Goal: Information Seeking & Learning: Compare options

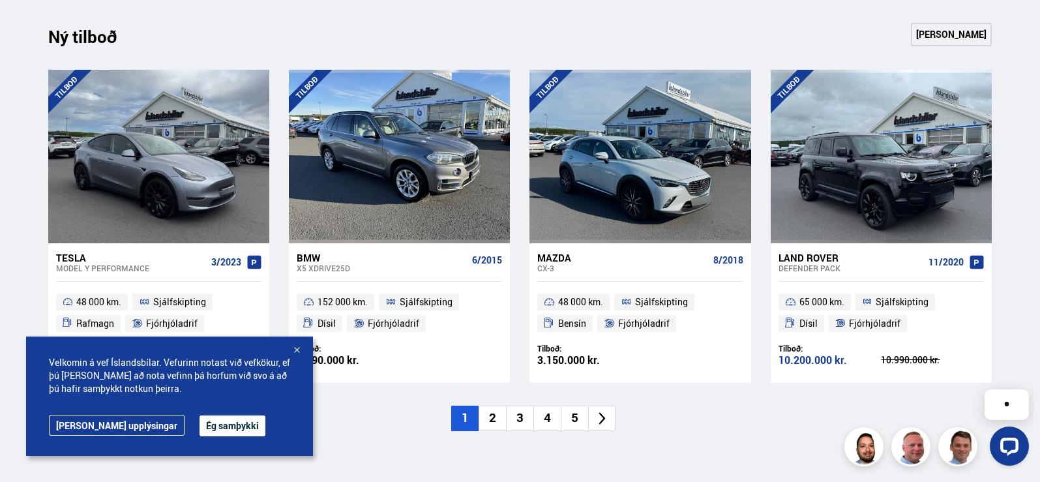
scroll to position [1239, 0]
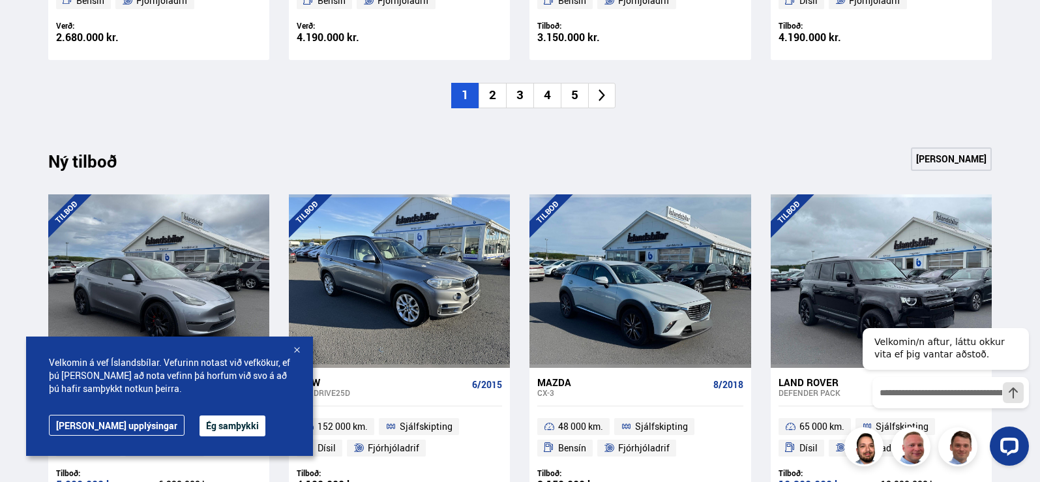
click at [499, 98] on li "2" at bounding box center [492, 95] width 27 height 25
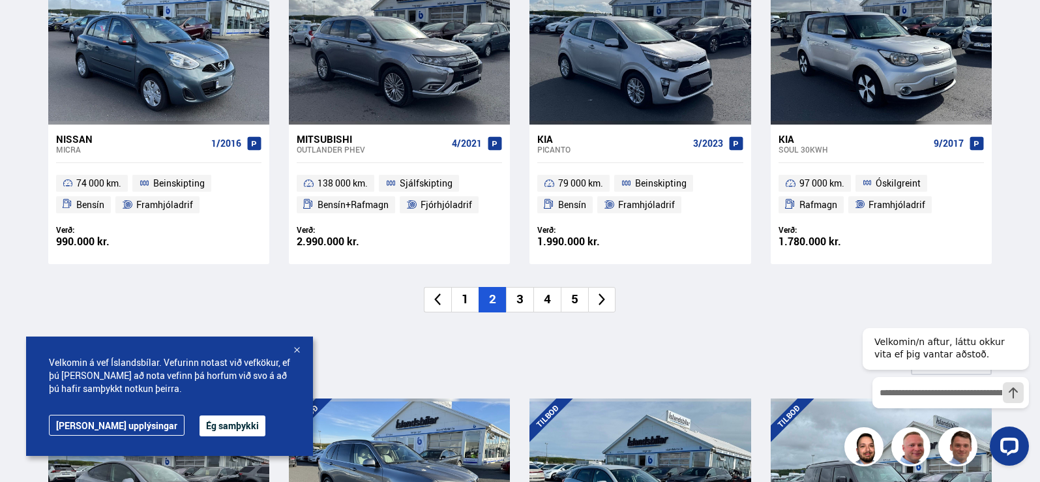
scroll to position [1044, 0]
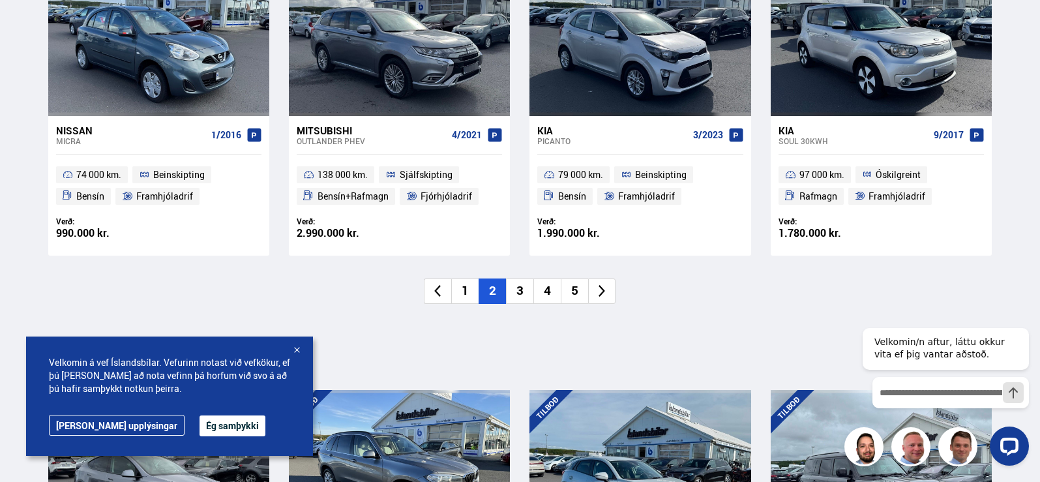
click at [528, 294] on li "3" at bounding box center [519, 290] width 27 height 25
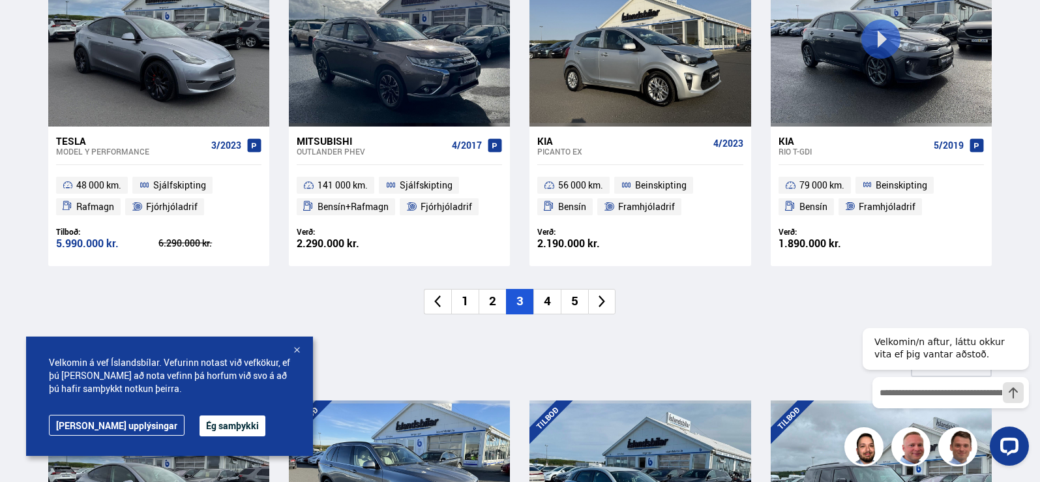
scroll to position [1109, 0]
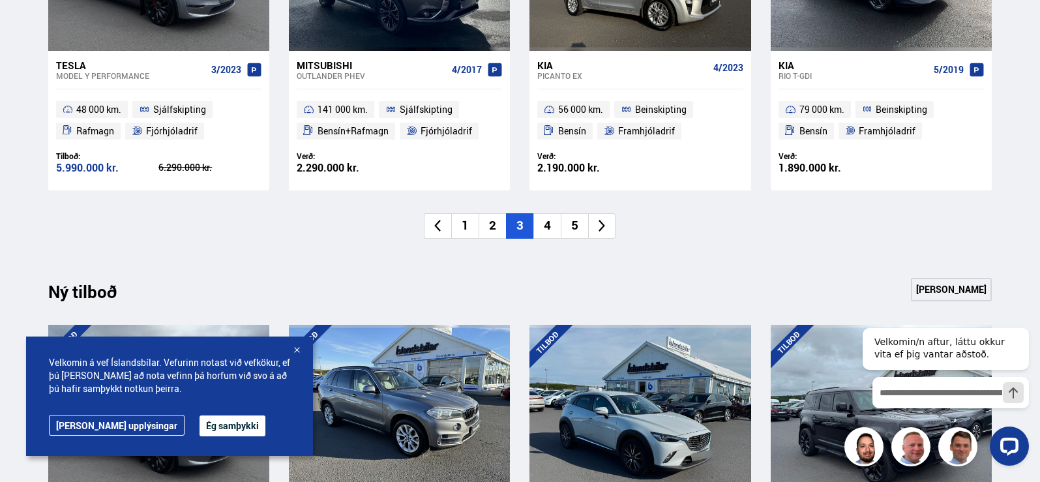
click at [558, 230] on li "4" at bounding box center [547, 225] width 27 height 25
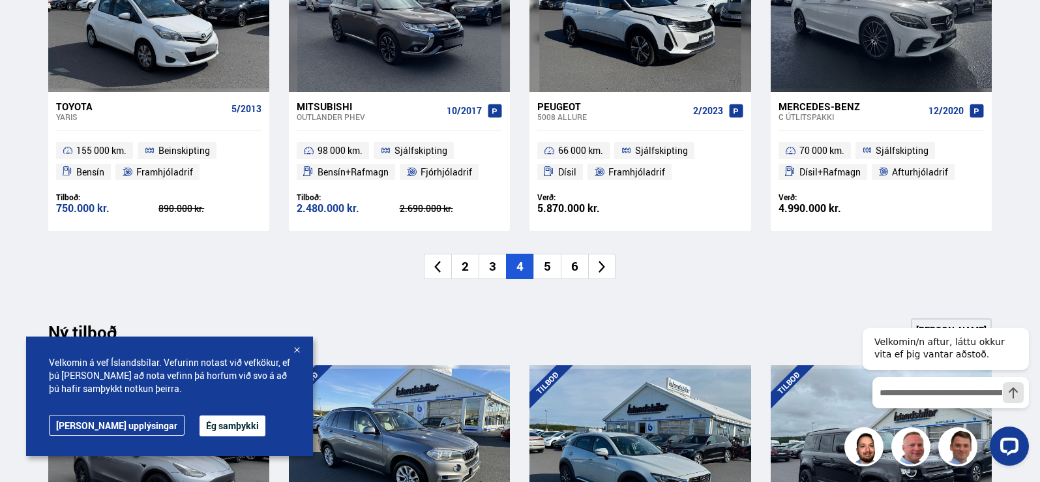
scroll to position [1174, 0]
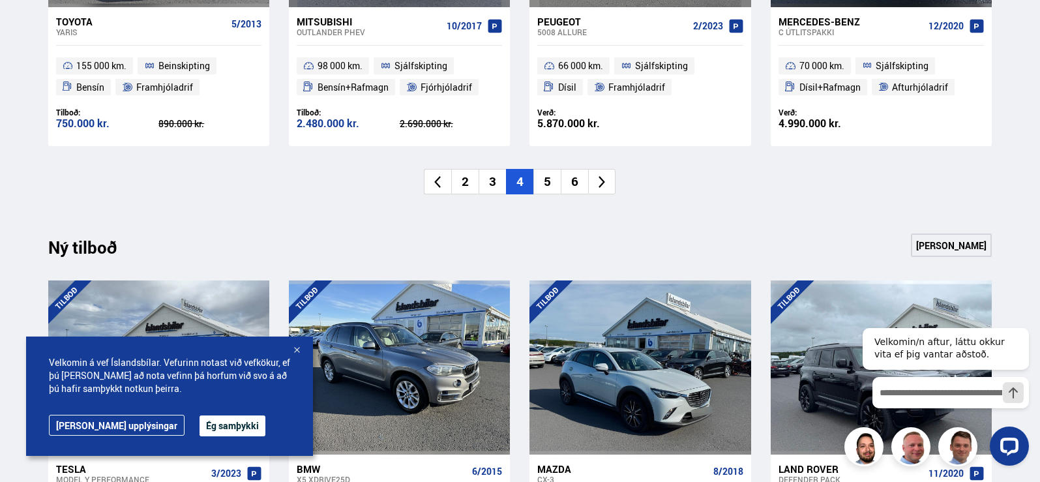
click at [546, 169] on li "5" at bounding box center [547, 181] width 27 height 25
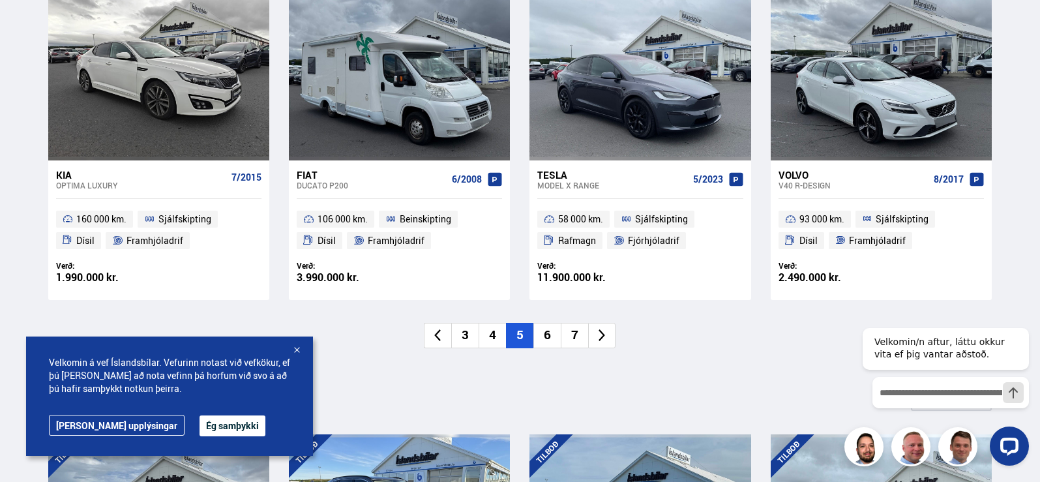
scroll to position [1109, 0]
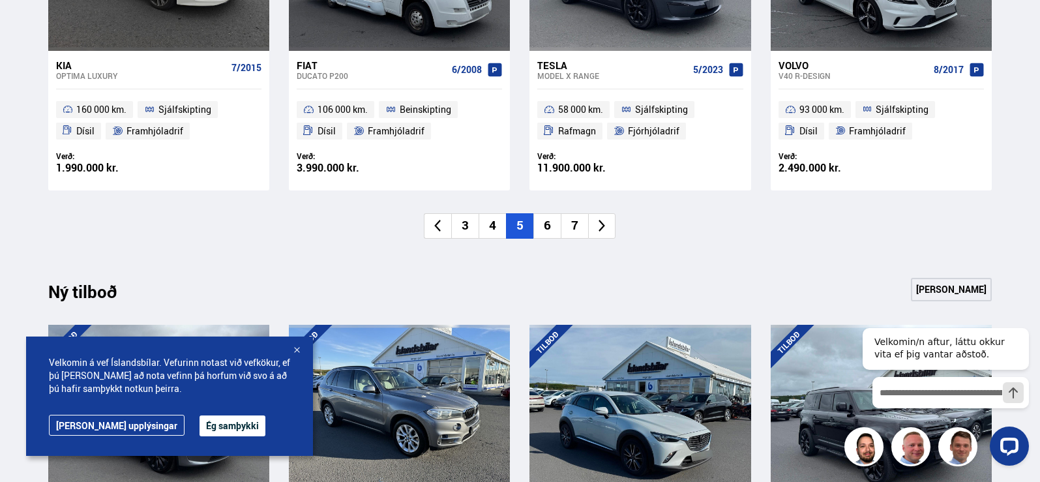
click at [549, 228] on li "6" at bounding box center [547, 225] width 27 height 25
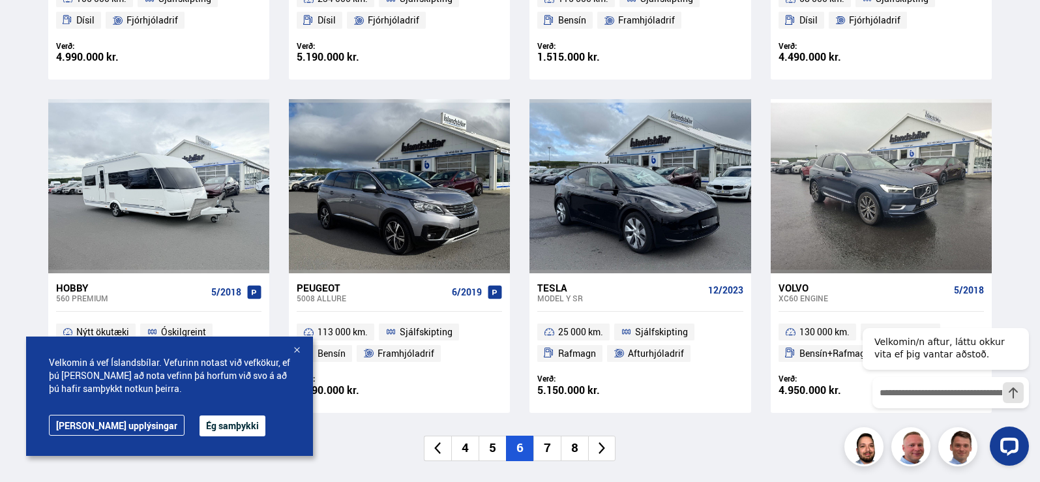
scroll to position [978, 0]
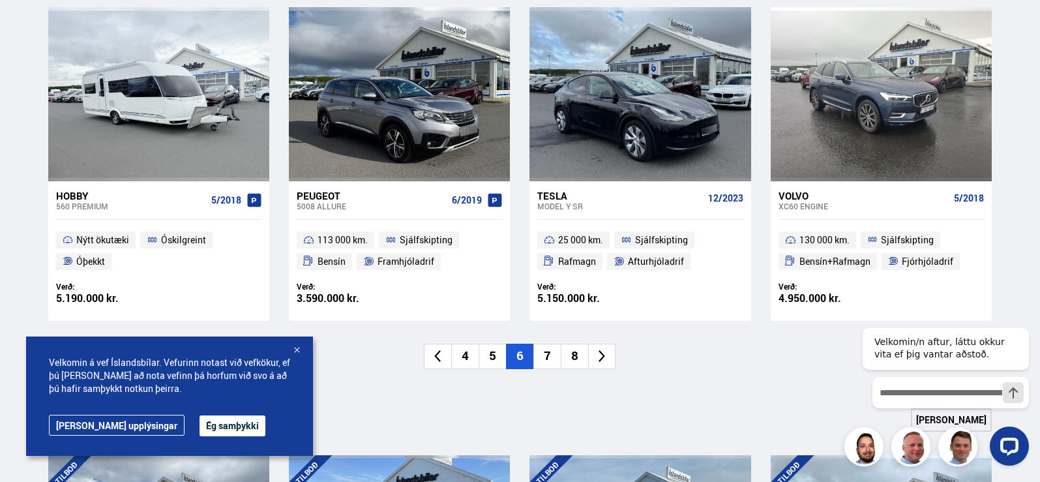
click at [553, 356] on li "7" at bounding box center [547, 356] width 27 height 25
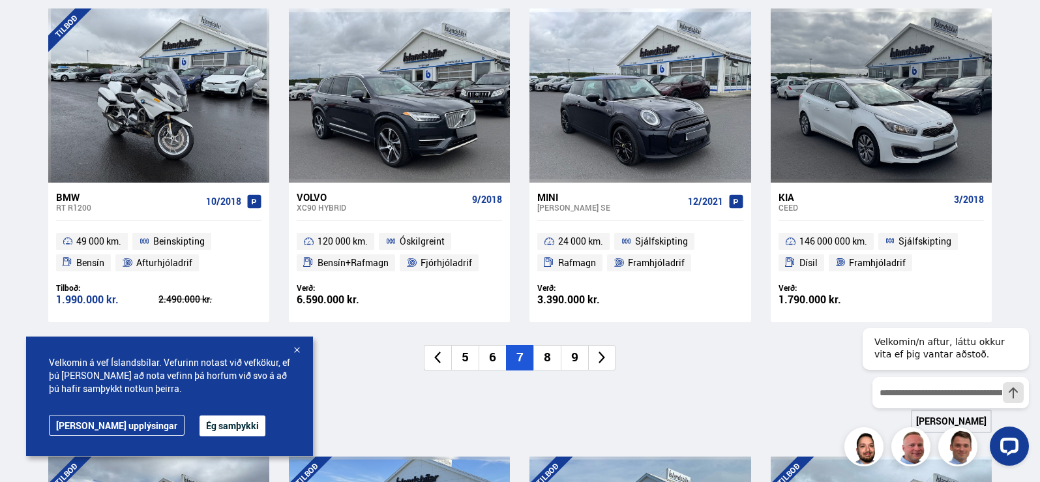
click at [550, 358] on li "8" at bounding box center [547, 357] width 27 height 25
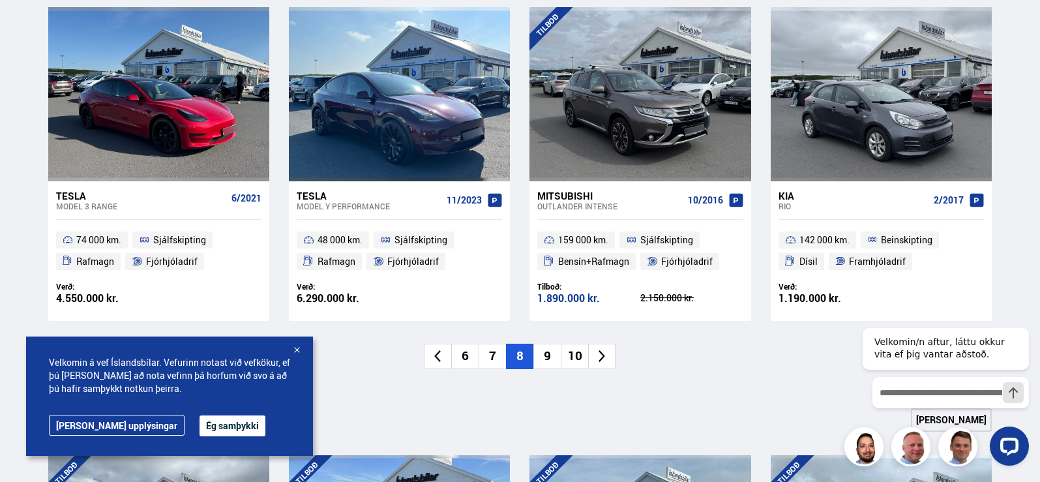
click at [552, 357] on li "9" at bounding box center [547, 356] width 27 height 25
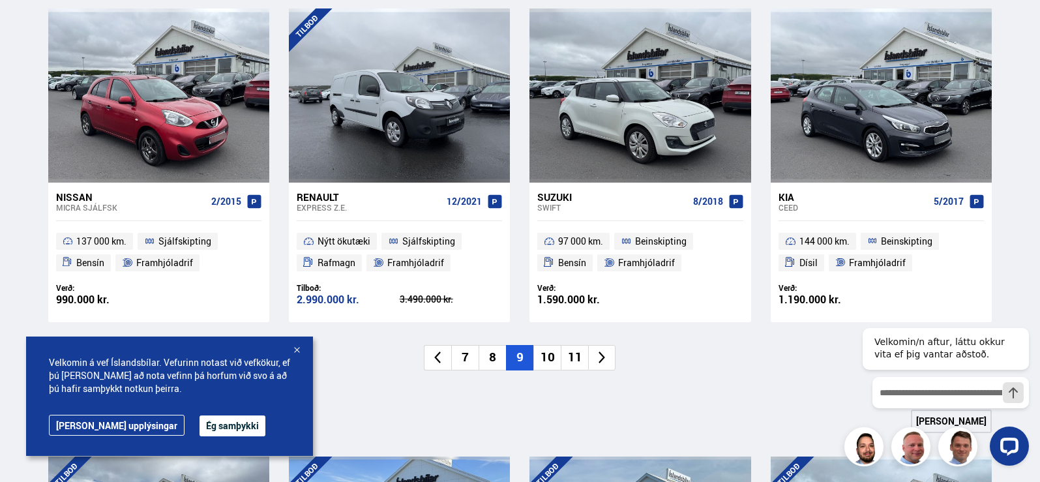
click at [550, 361] on li "10" at bounding box center [547, 357] width 27 height 25
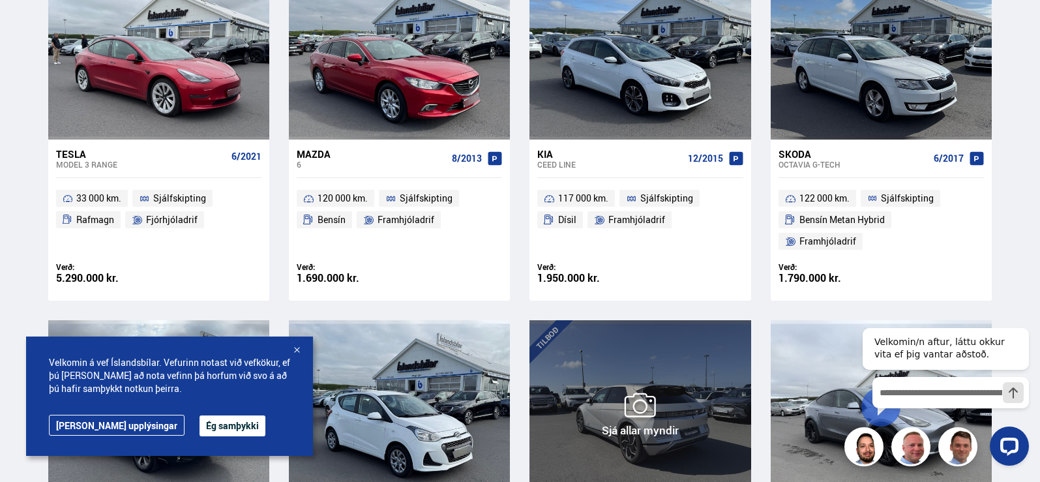
scroll to position [1044, 0]
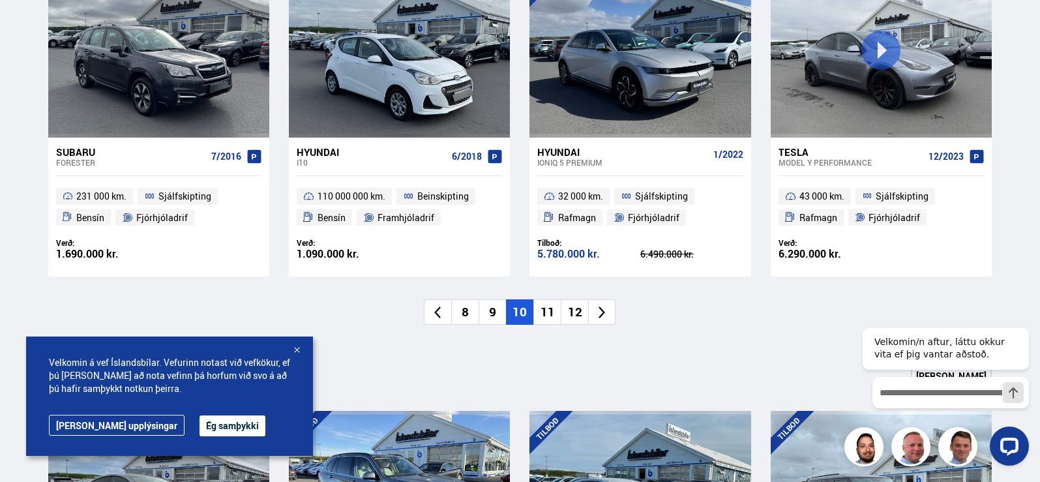
click at [545, 299] on li "11" at bounding box center [547, 311] width 27 height 25
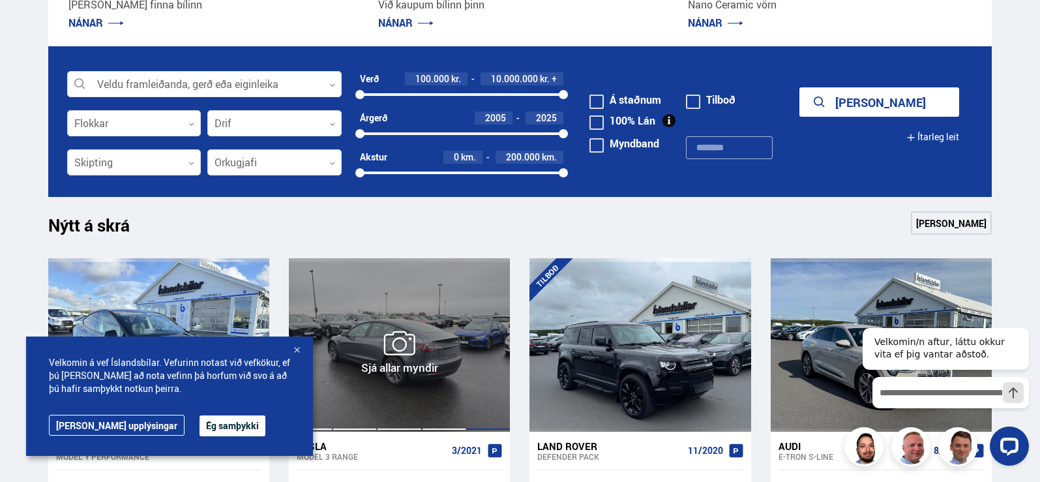
scroll to position [391, 0]
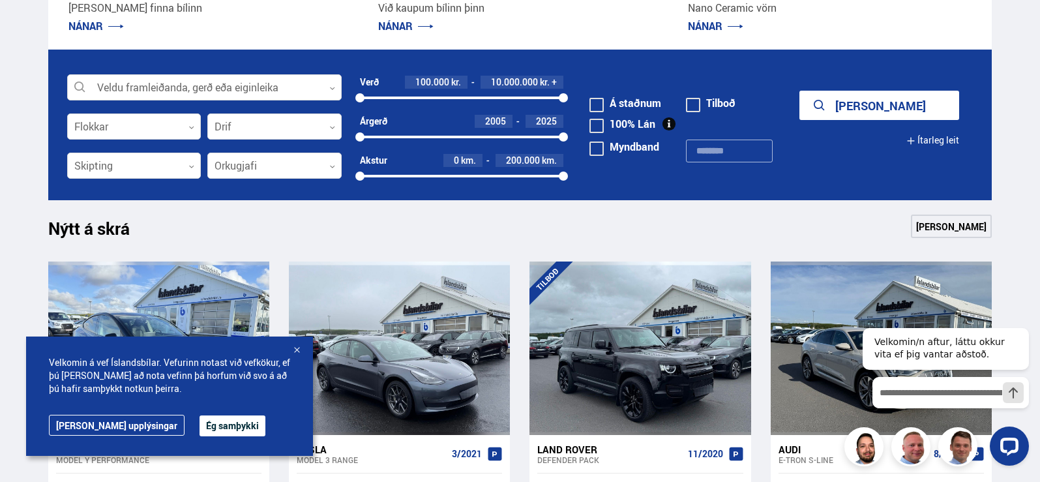
click at [292, 350] on div at bounding box center [296, 350] width 13 height 13
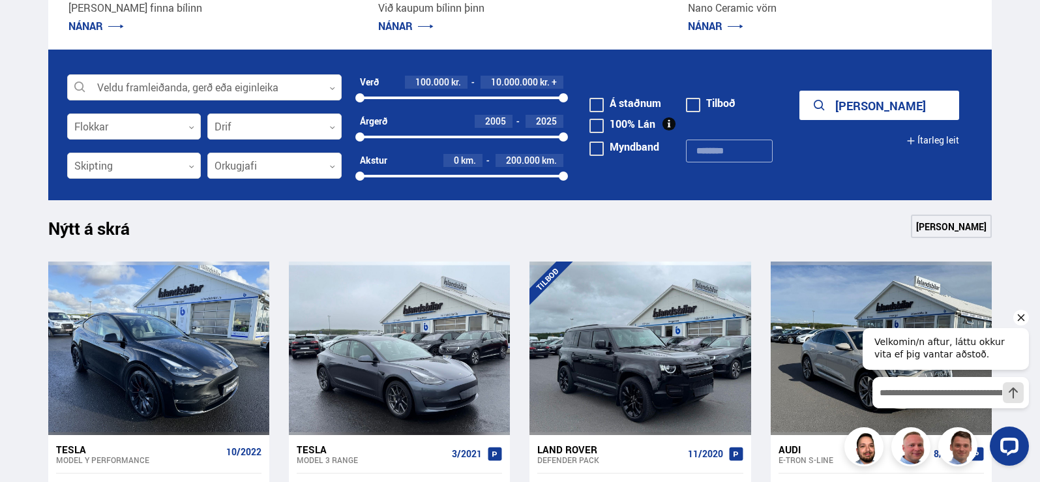
drag, startPoint x: 1023, startPoint y: 314, endPoint x: 991, endPoint y: 316, distance: 32.1
click at [1023, 313] on icon "Hide greeting" at bounding box center [1022, 318] width 16 height 16
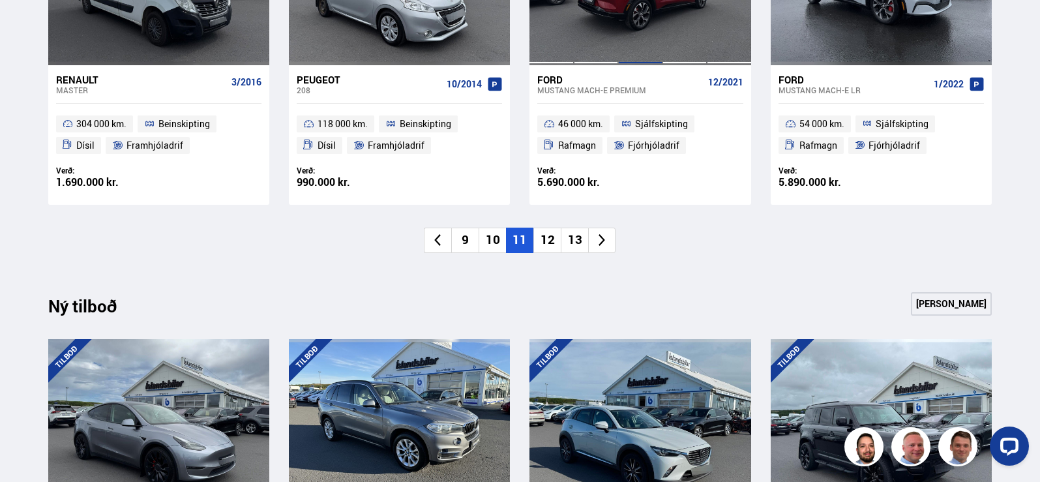
scroll to position [1109, 0]
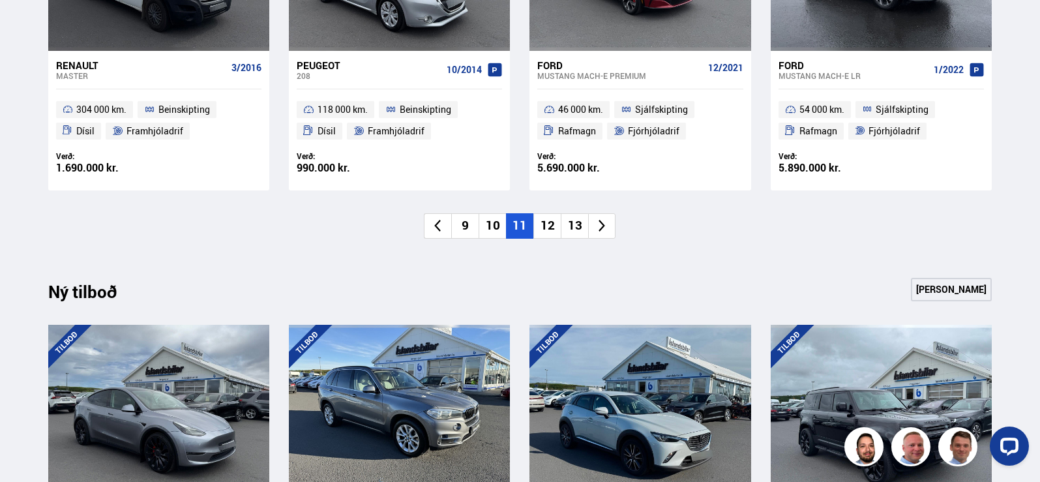
click at [554, 228] on li "12" at bounding box center [547, 225] width 27 height 25
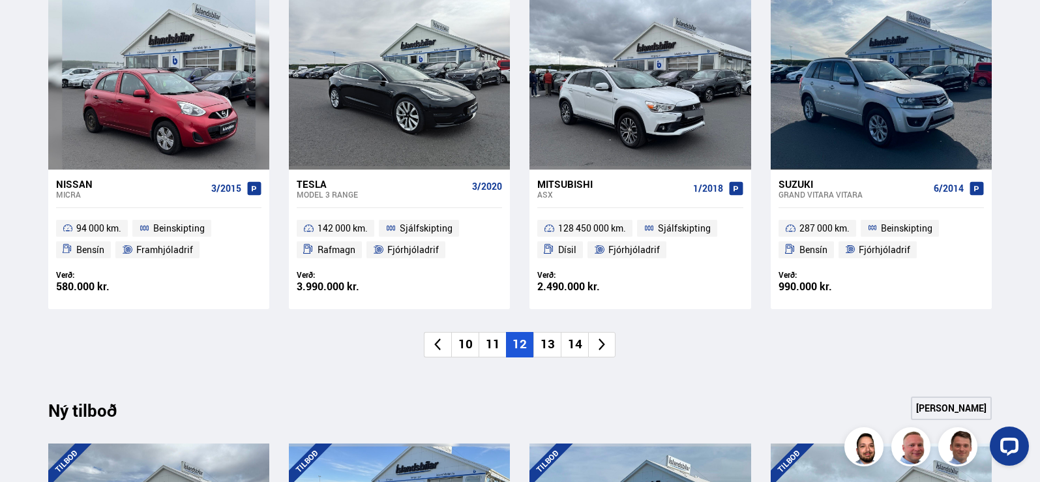
scroll to position [1304, 0]
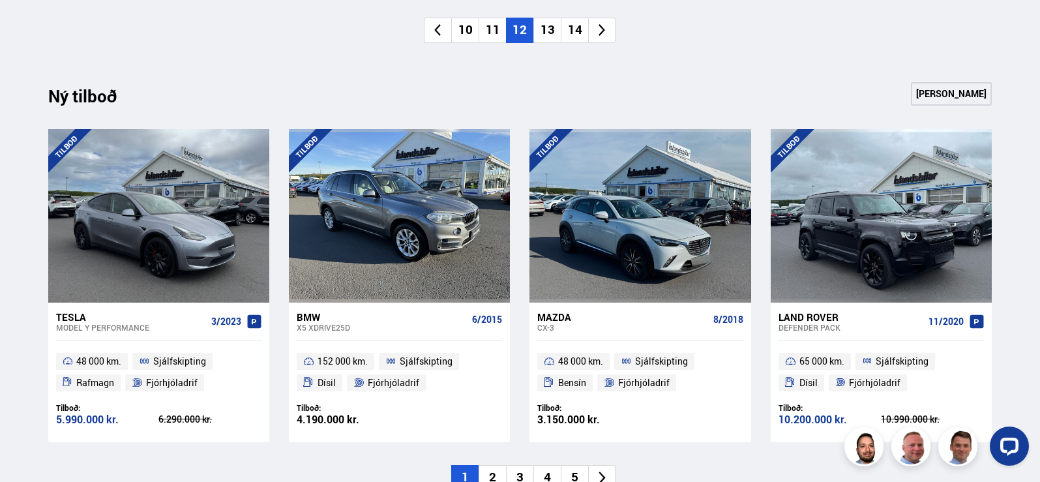
click at [546, 35] on li "13" at bounding box center [547, 30] width 27 height 25
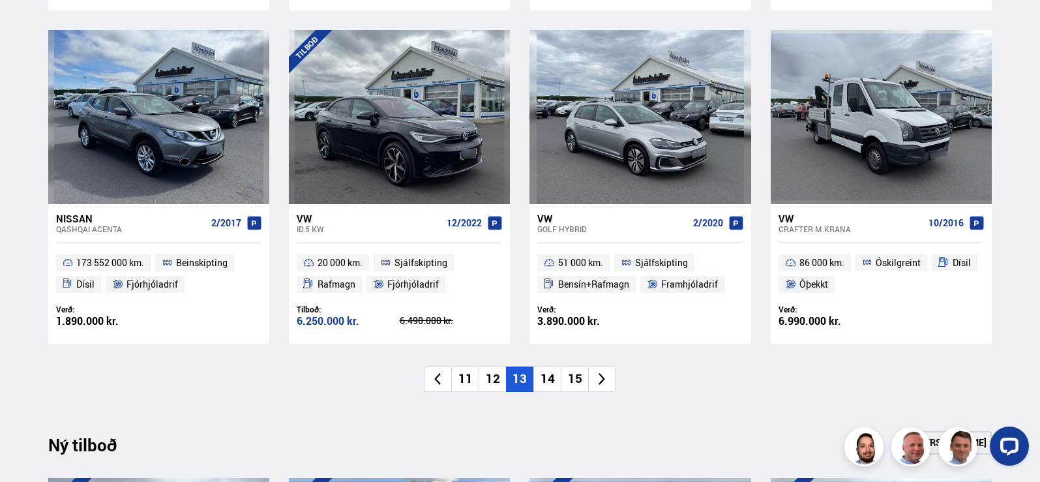
scroll to position [978, 0]
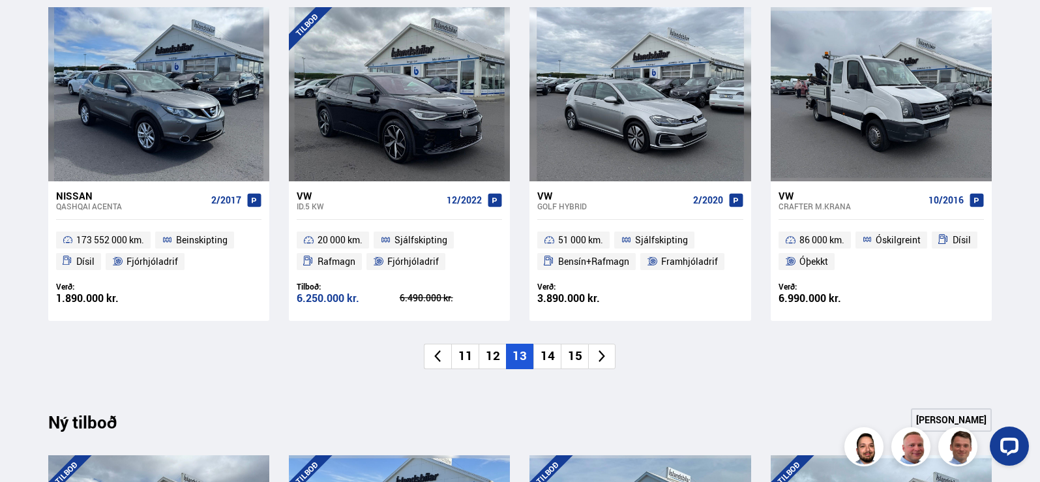
click at [554, 355] on li "14" at bounding box center [547, 356] width 27 height 25
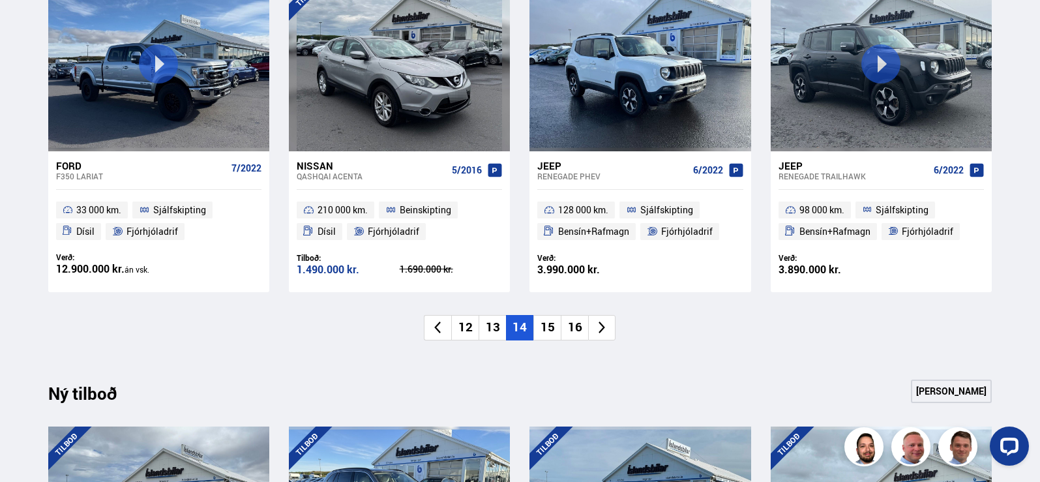
scroll to position [1109, 0]
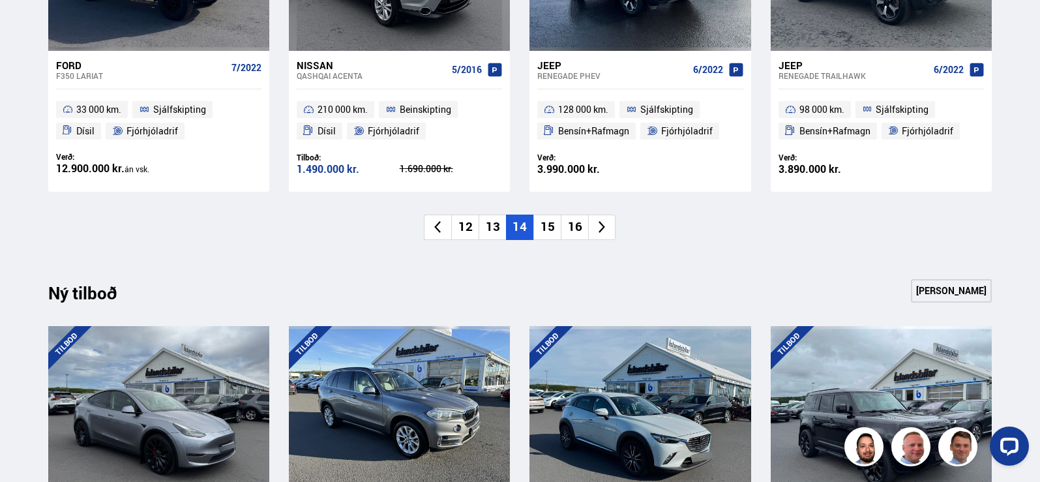
click at [546, 226] on li "15" at bounding box center [547, 227] width 27 height 25
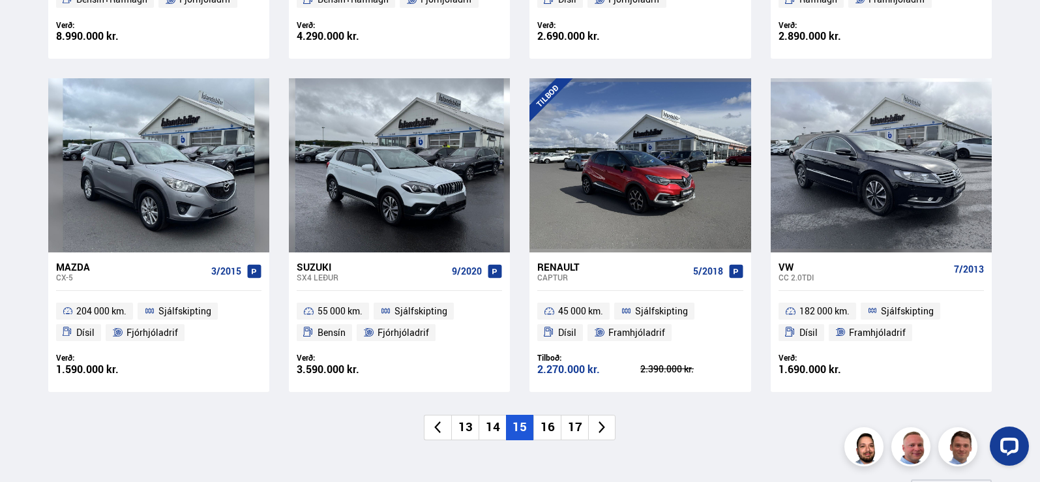
scroll to position [913, 0]
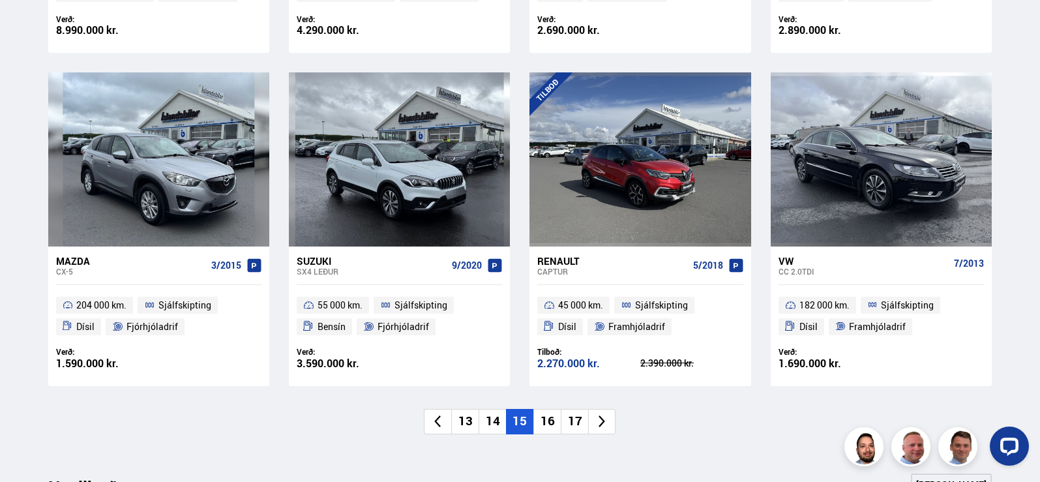
click at [544, 422] on li "16" at bounding box center [547, 421] width 27 height 25
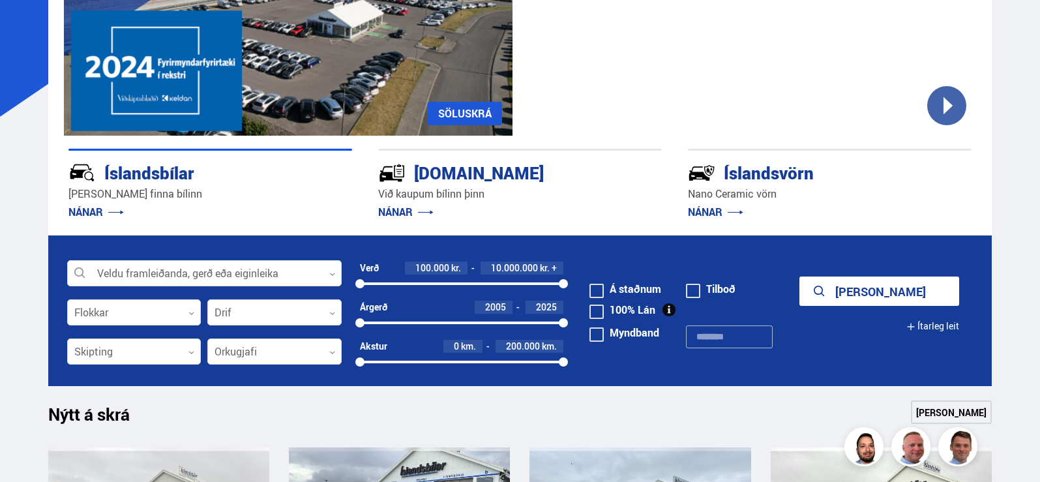
scroll to position [391, 0]
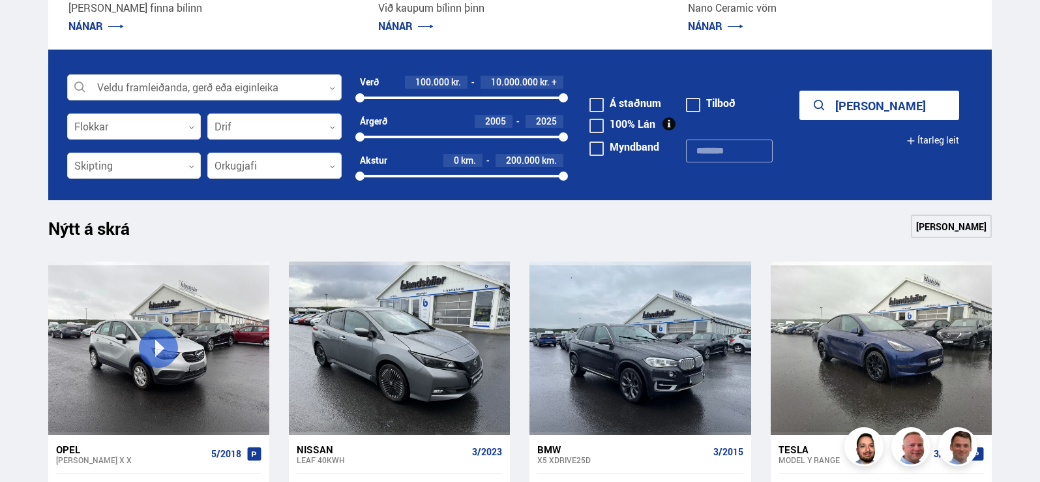
click at [134, 93] on div at bounding box center [204, 88] width 275 height 26
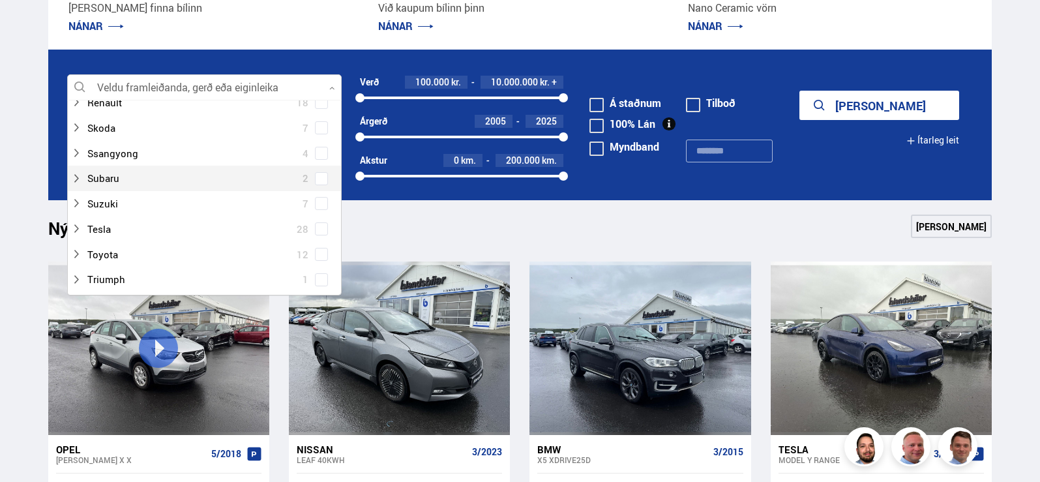
scroll to position [848, 0]
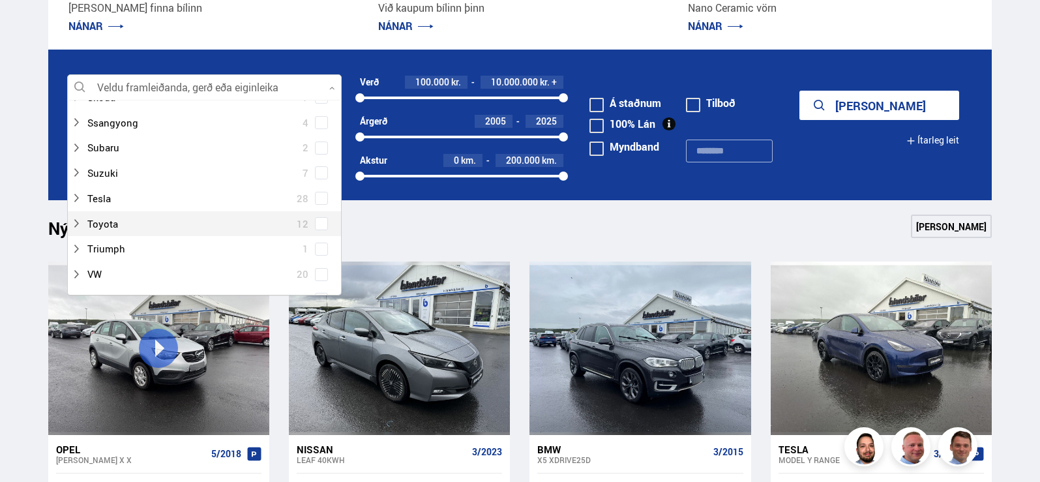
click at [316, 223] on span at bounding box center [321, 223] width 10 height 1
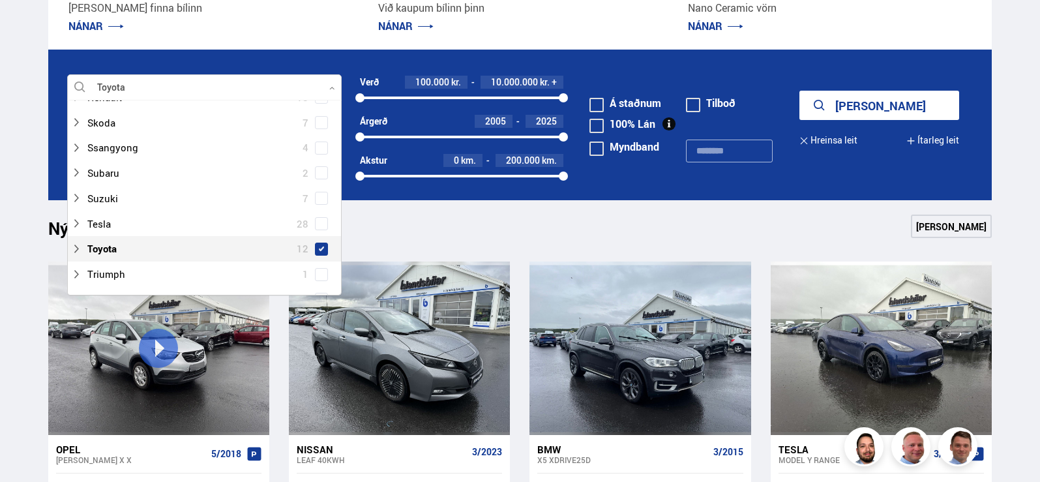
scroll to position [873, 0]
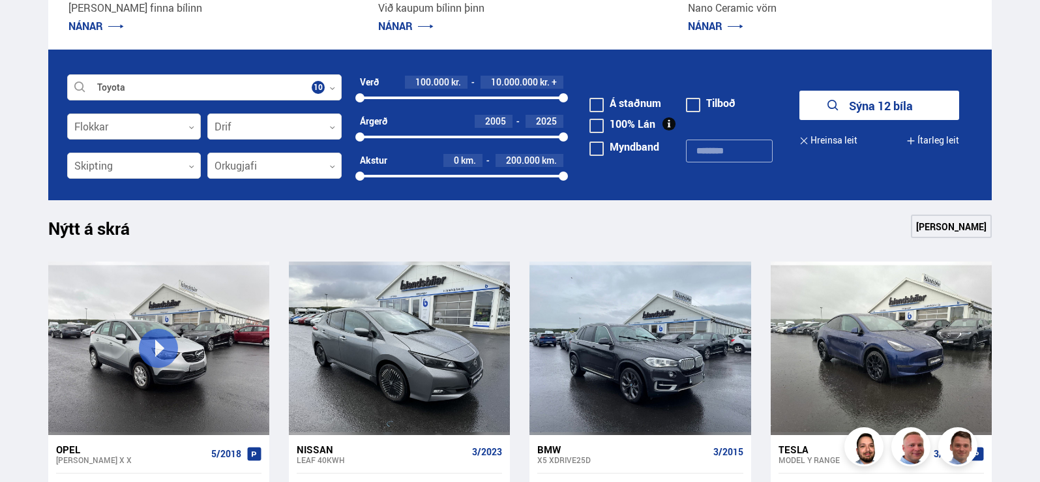
click at [142, 122] on div at bounding box center [134, 127] width 134 height 26
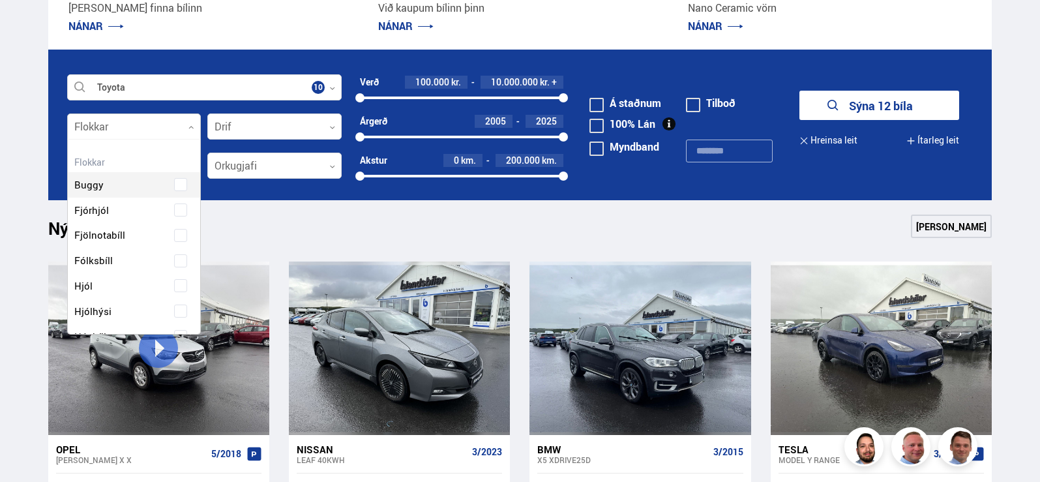
scroll to position [194, 129]
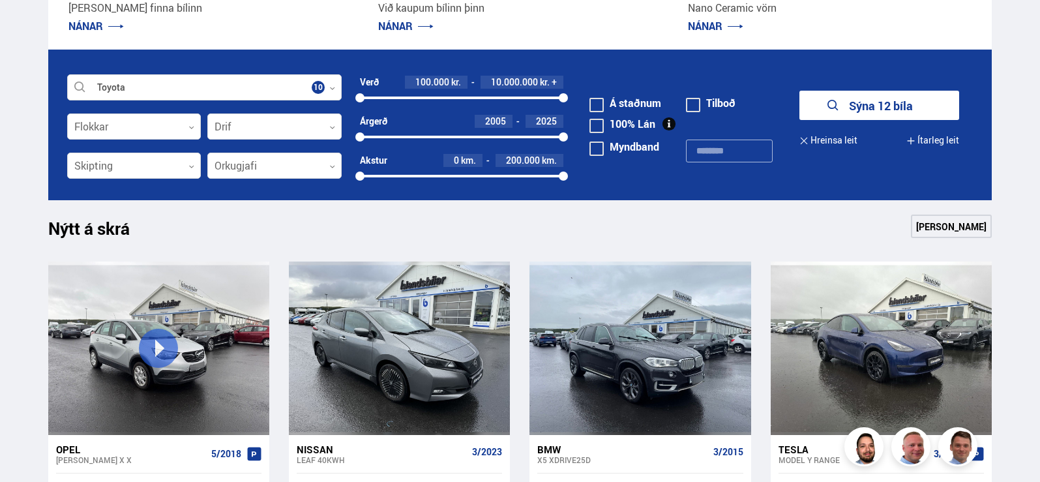
click at [322, 227] on div "Nýtt á skrá Sjá meira" at bounding box center [520, 230] width 944 height 31
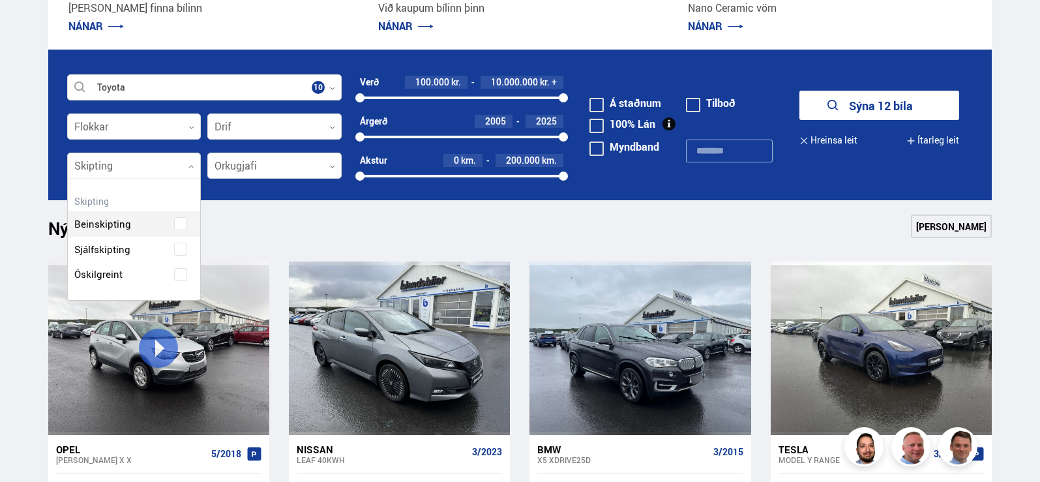
click at [164, 171] on div at bounding box center [134, 166] width 134 height 26
click at [134, 224] on div "Beinskipting" at bounding box center [134, 214] width 133 height 45
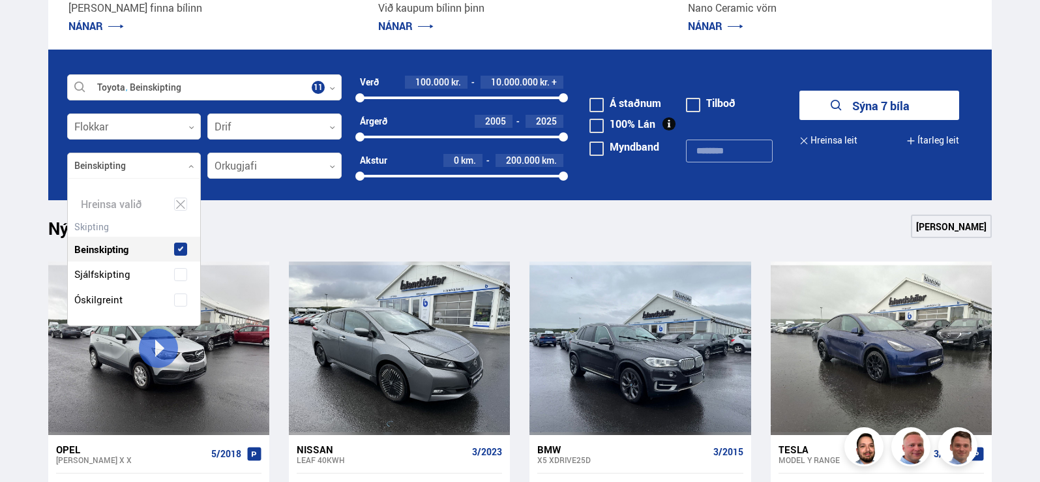
click at [850, 106] on button "Sýna 7 bíla" at bounding box center [880, 105] width 160 height 29
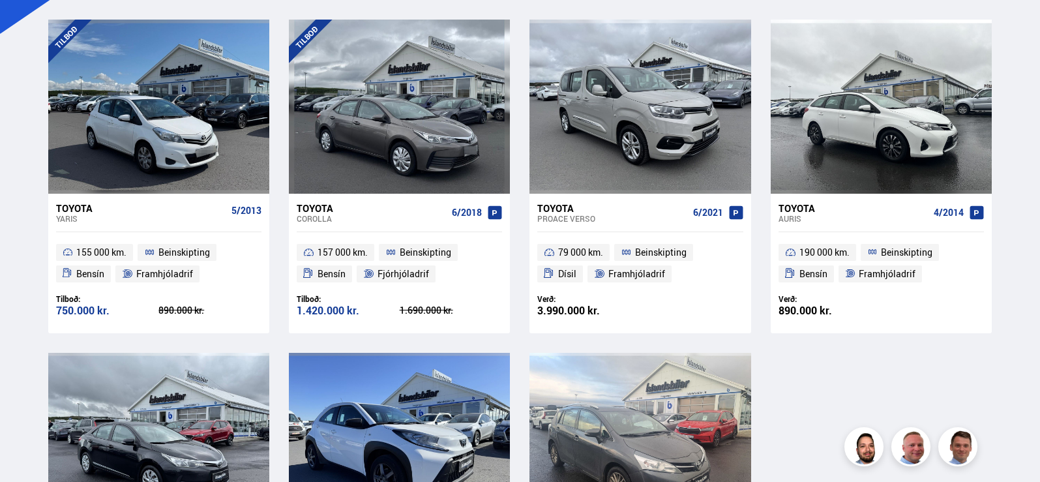
scroll to position [261, 0]
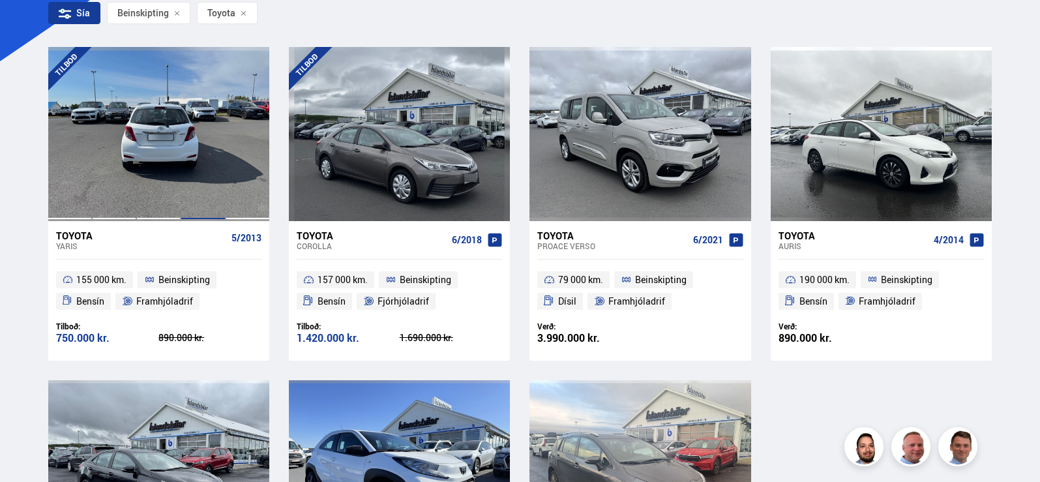
click at [205, 151] on div at bounding box center [203, 133] width 44 height 173
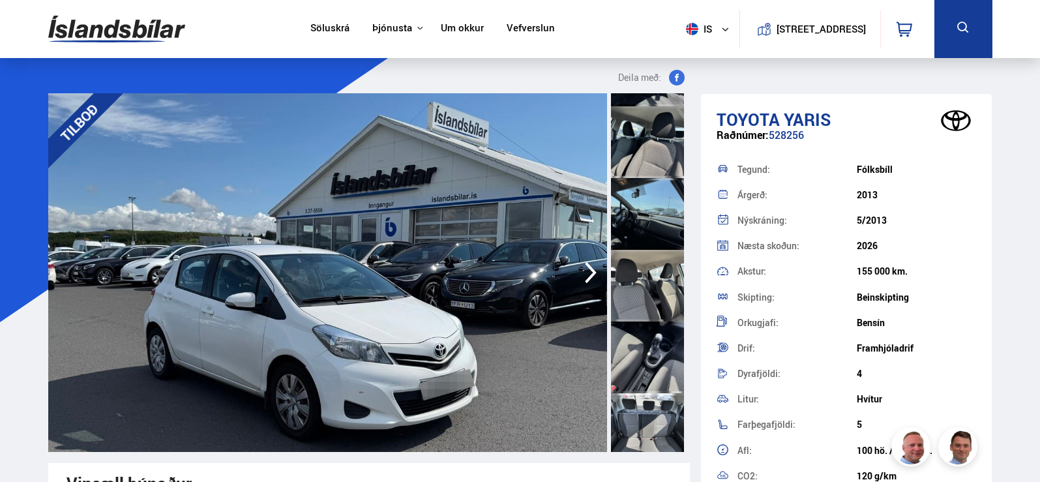
scroll to position [391, 0]
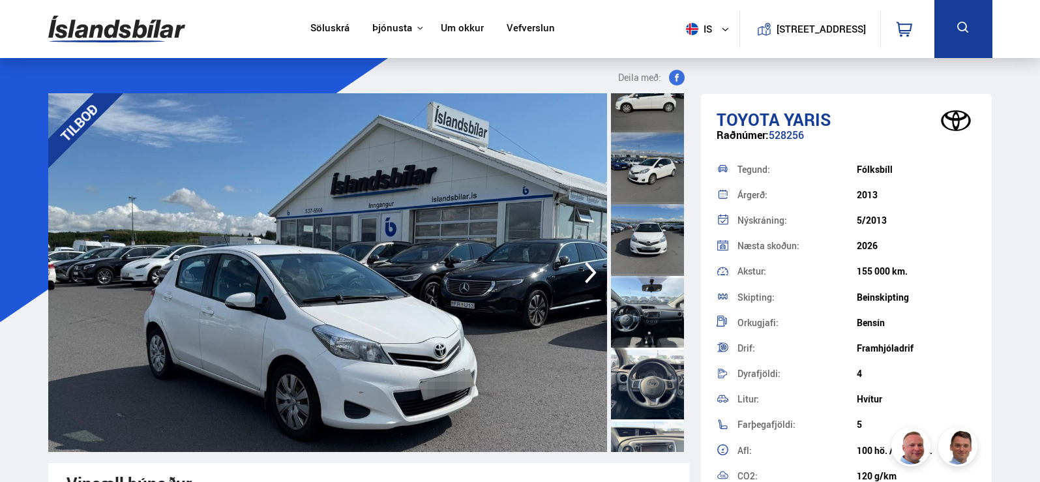
click at [655, 310] on div at bounding box center [647, 312] width 73 height 72
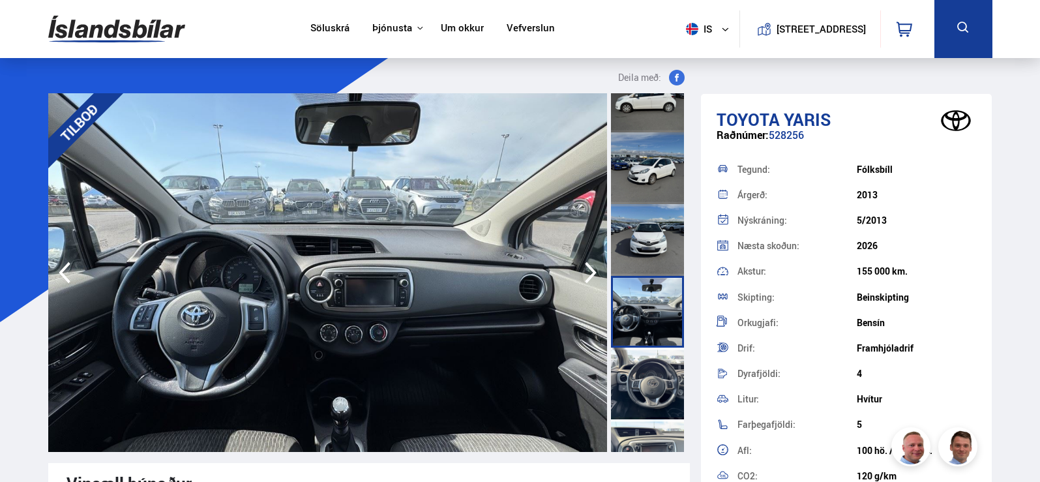
click at [648, 254] on div at bounding box center [647, 240] width 73 height 72
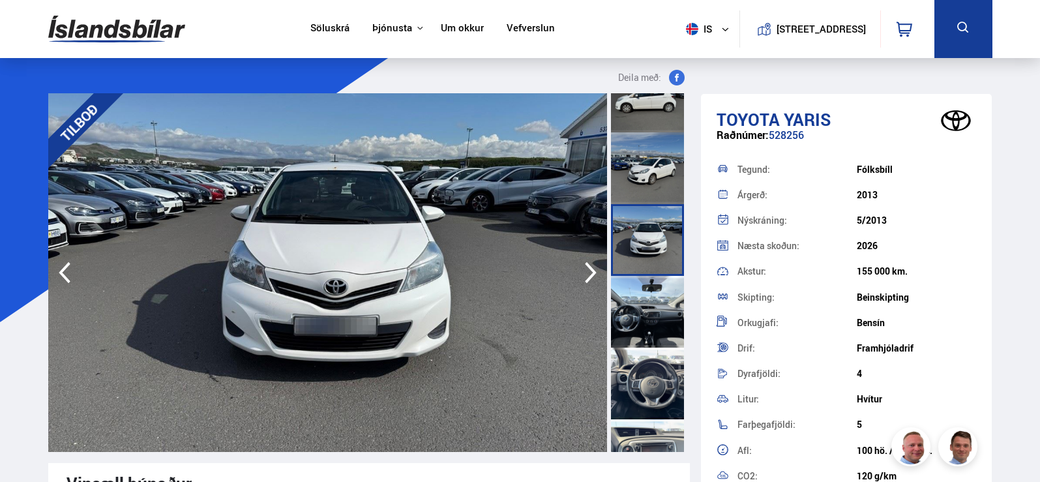
click at [671, 308] on div at bounding box center [647, 312] width 73 height 72
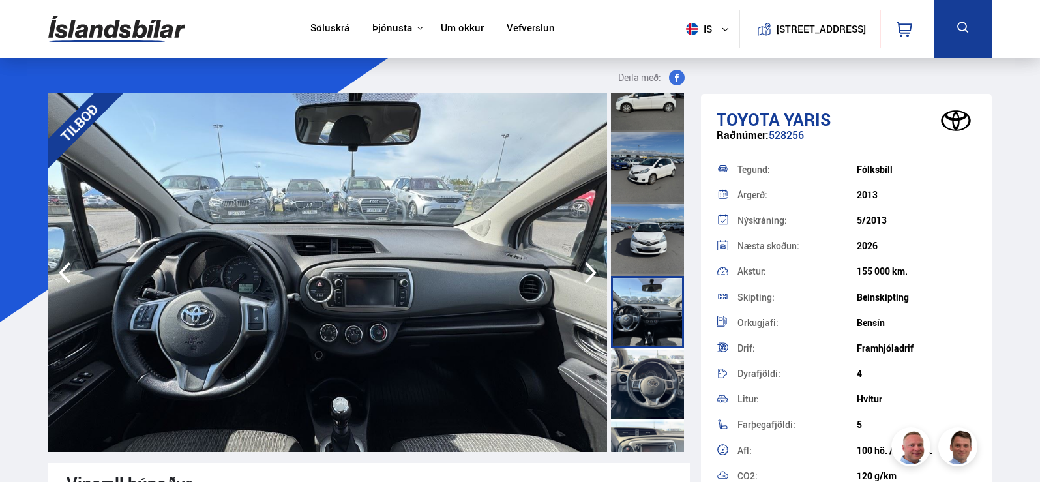
click at [663, 370] on div at bounding box center [647, 384] width 73 height 72
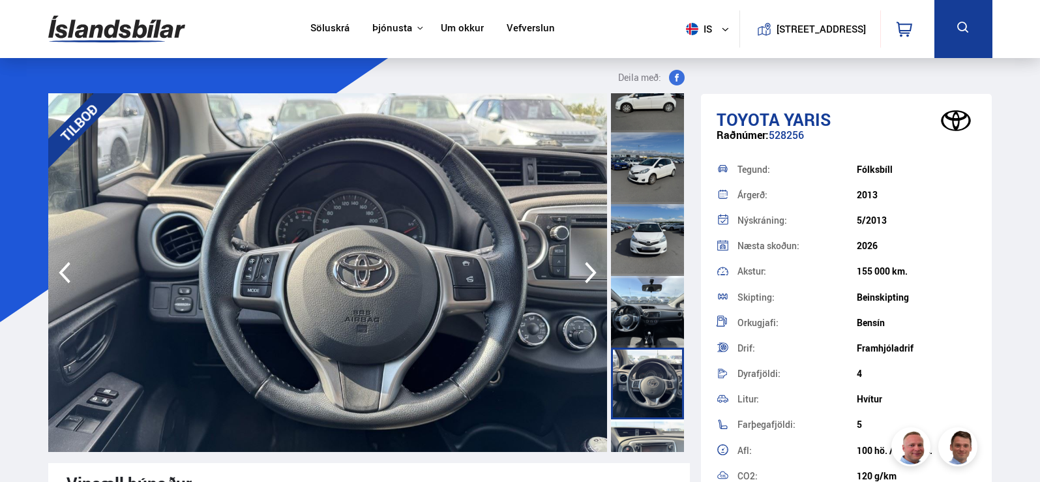
click at [669, 317] on div at bounding box center [647, 312] width 73 height 72
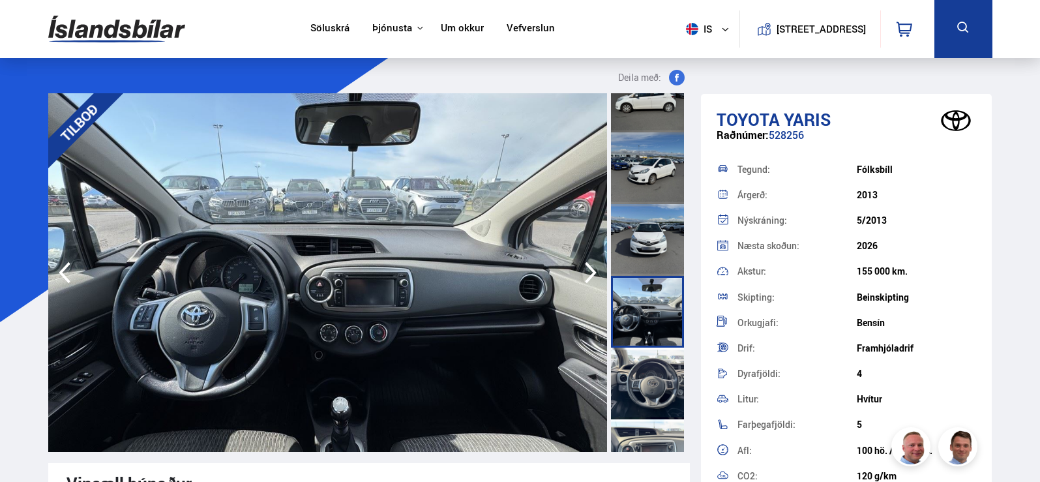
click at [659, 232] on div at bounding box center [647, 240] width 73 height 72
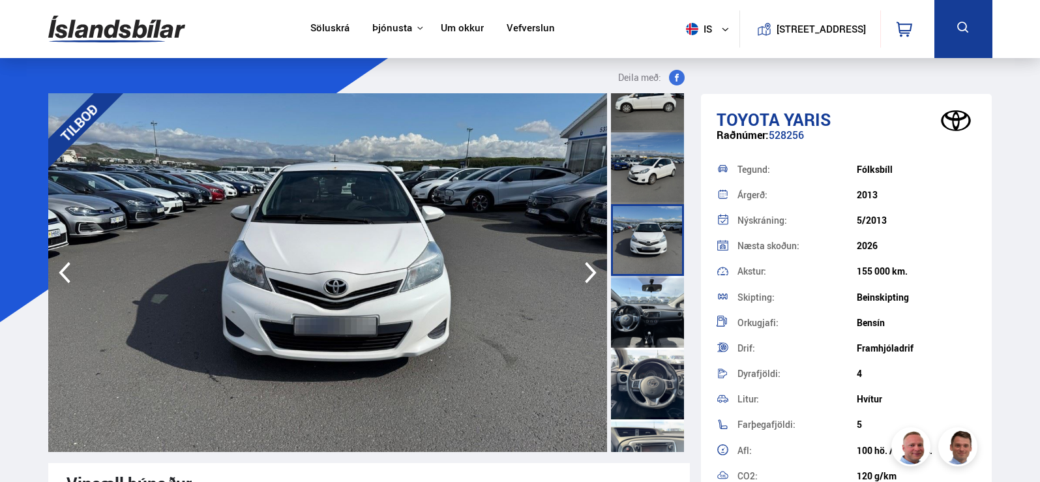
click at [661, 167] on div at bounding box center [647, 168] width 73 height 72
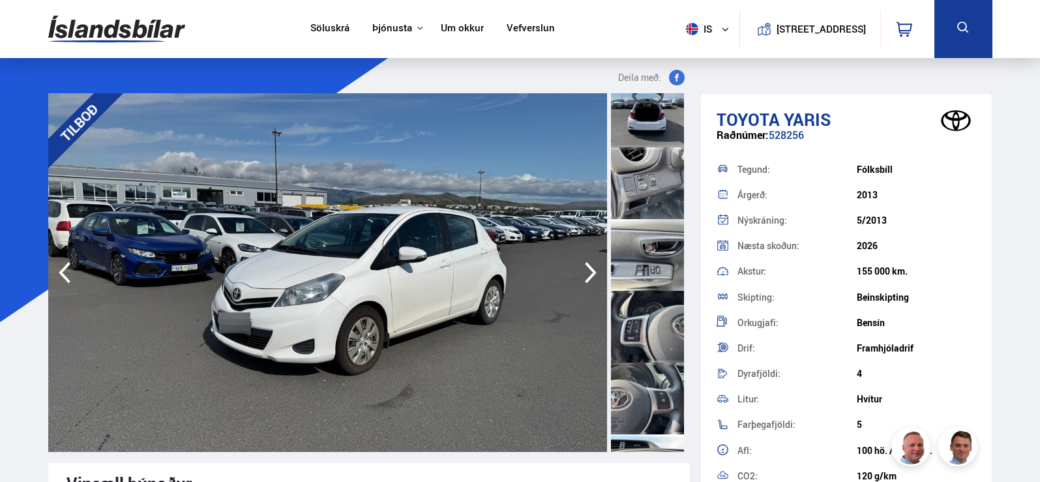
scroll to position [1435, 0]
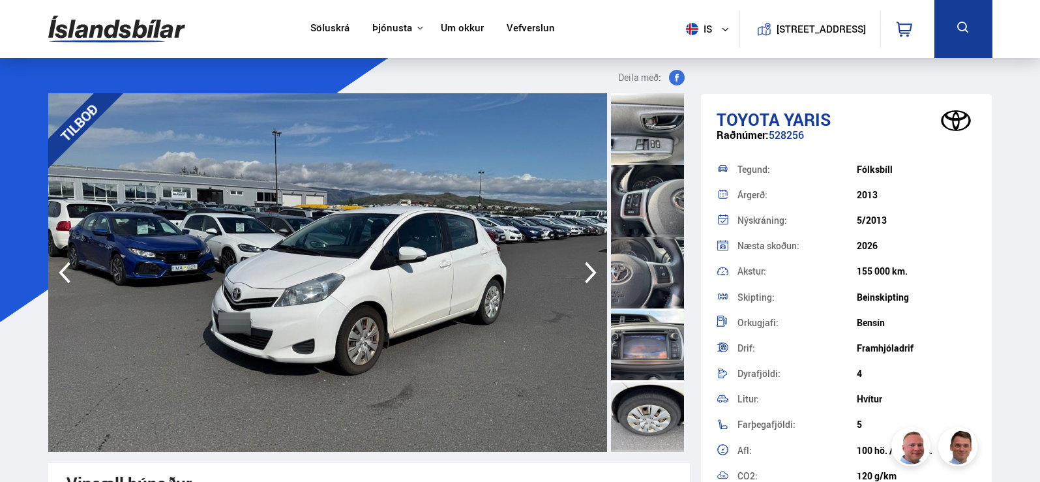
click at [637, 346] on div at bounding box center [647, 345] width 73 height 72
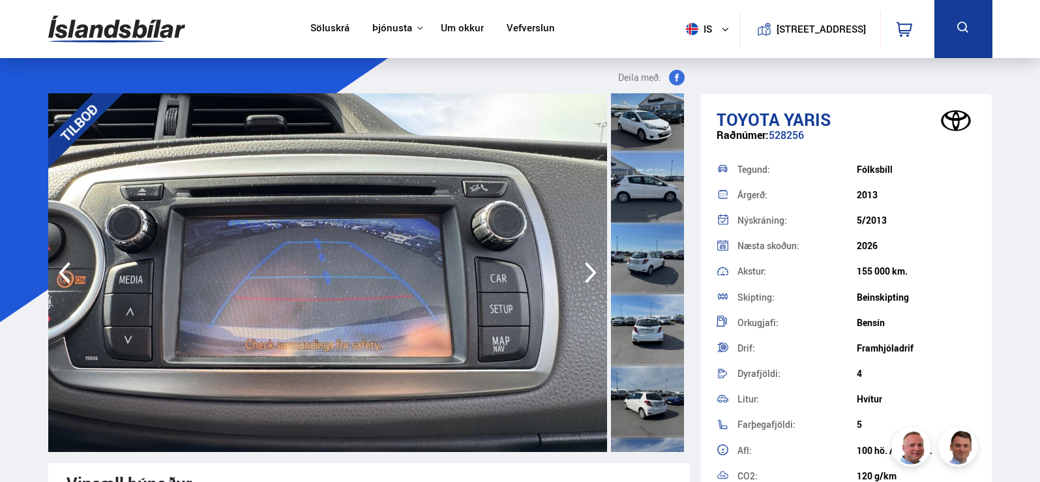
scroll to position [0, 0]
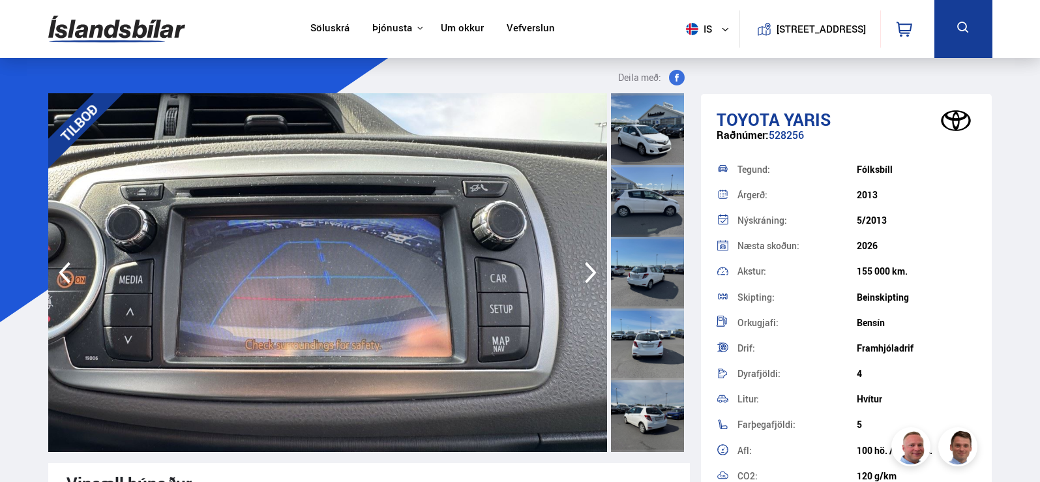
click at [671, 128] on div at bounding box center [647, 129] width 73 height 72
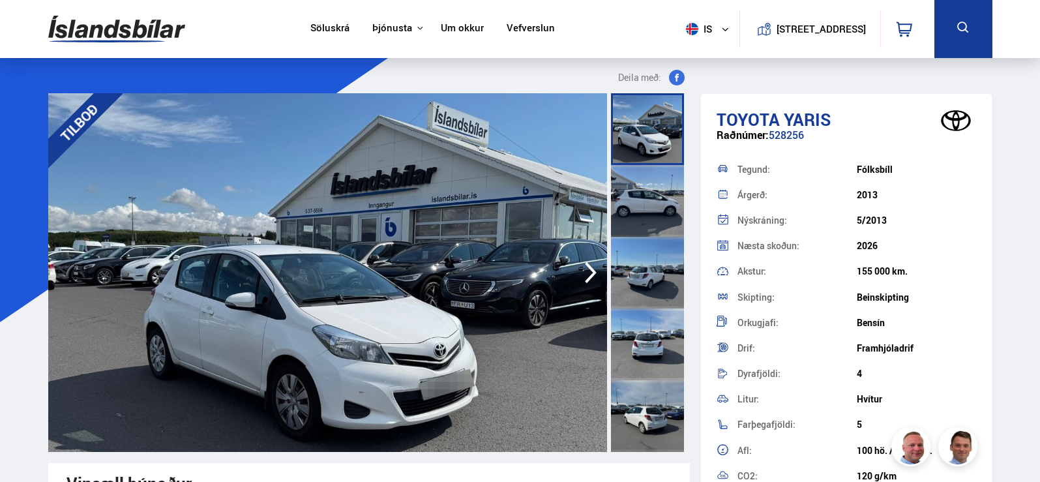
click at [586, 279] on icon "button" at bounding box center [591, 272] width 26 height 31
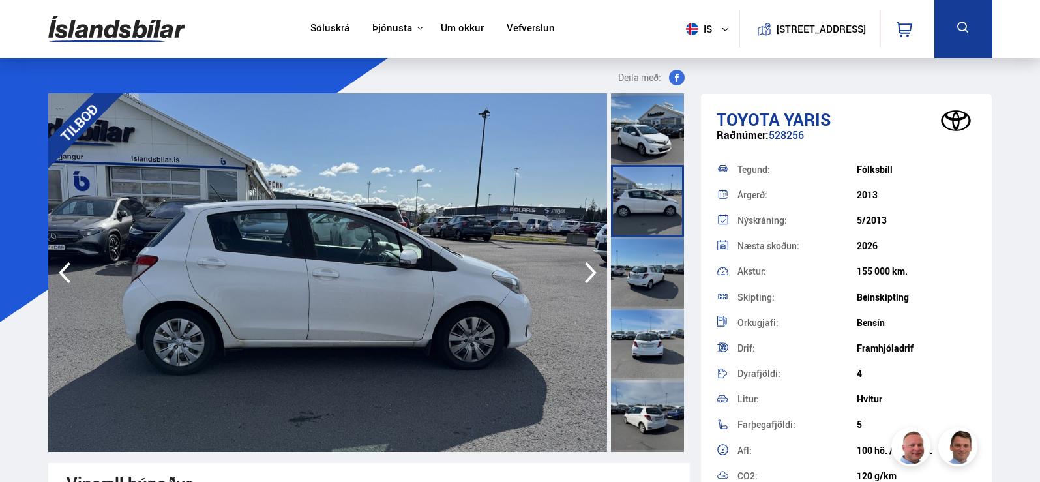
click at [586, 279] on icon "button" at bounding box center [591, 272] width 26 height 31
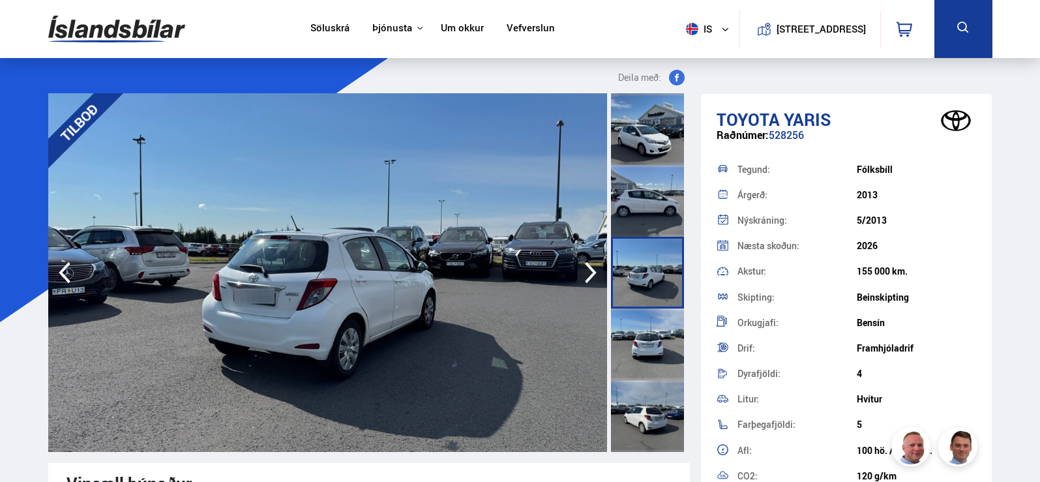
click at [586, 279] on icon "button" at bounding box center [591, 272] width 26 height 31
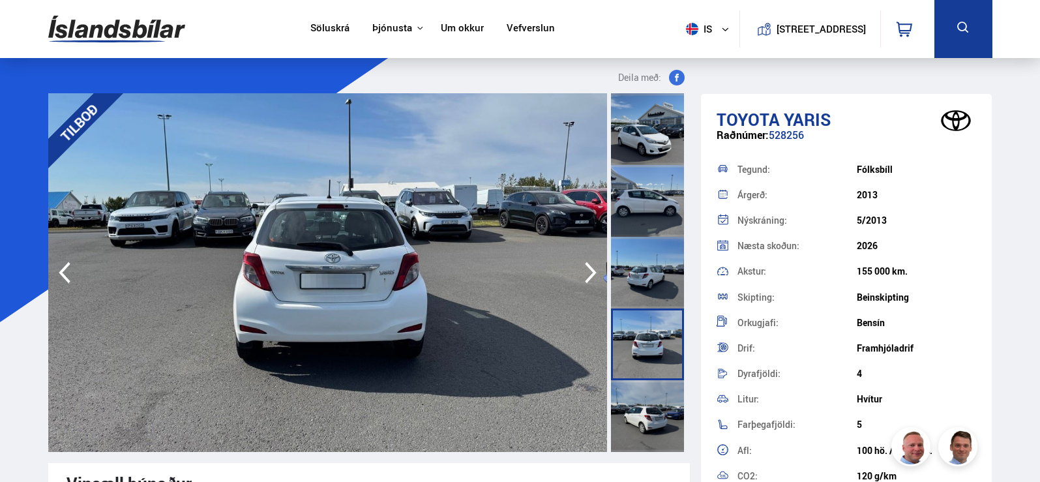
click at [586, 279] on icon "button" at bounding box center [591, 272] width 26 height 31
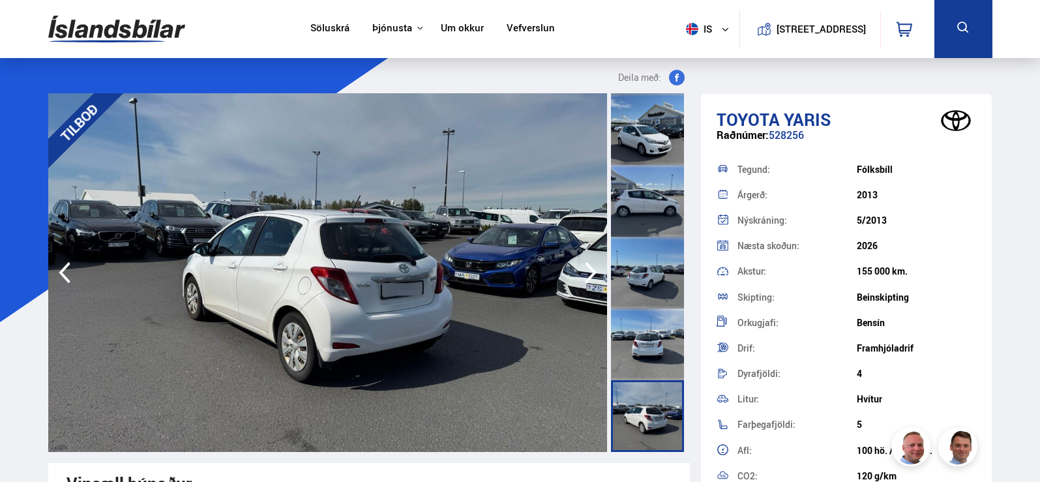
click at [586, 279] on icon "button" at bounding box center [591, 272] width 26 height 31
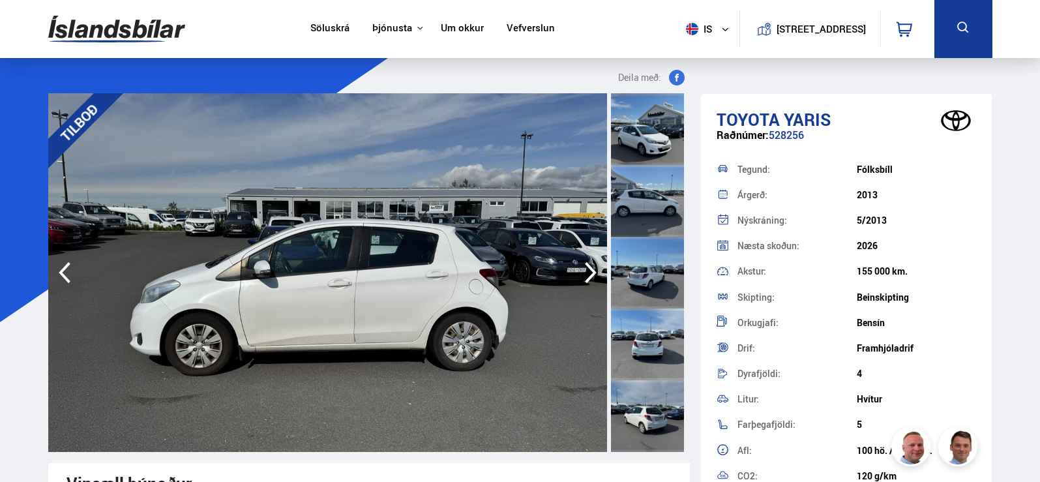
click at [586, 279] on icon "button" at bounding box center [591, 272] width 26 height 31
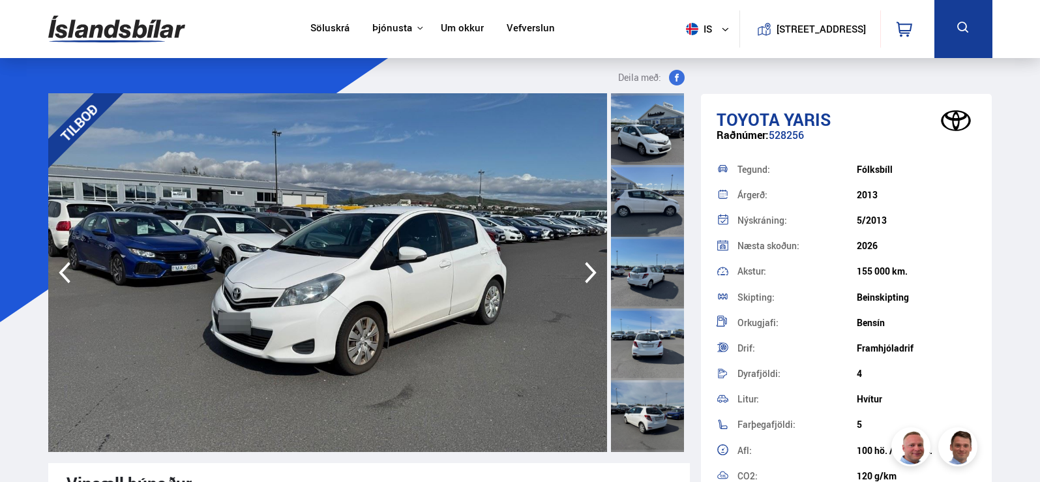
click at [586, 279] on icon "button" at bounding box center [591, 272] width 26 height 31
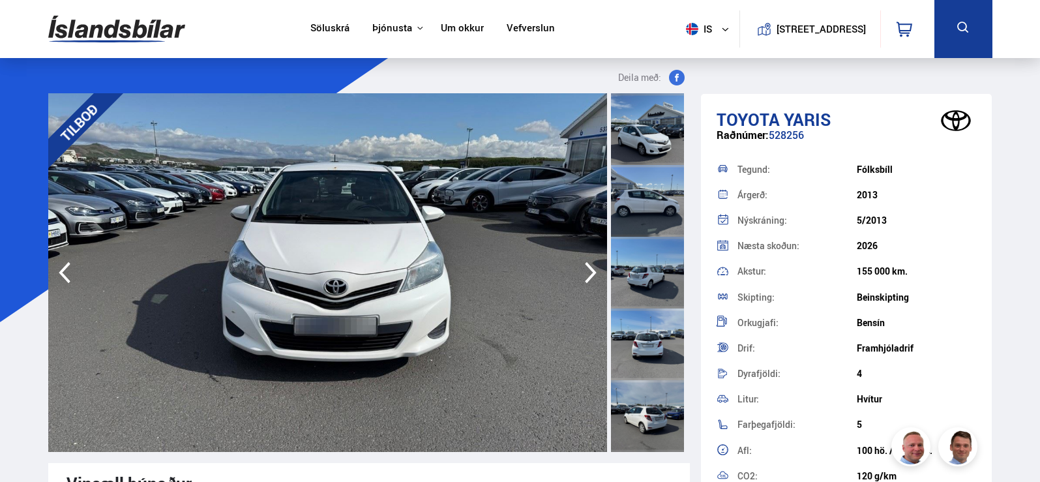
click at [586, 279] on icon "button" at bounding box center [591, 272] width 26 height 31
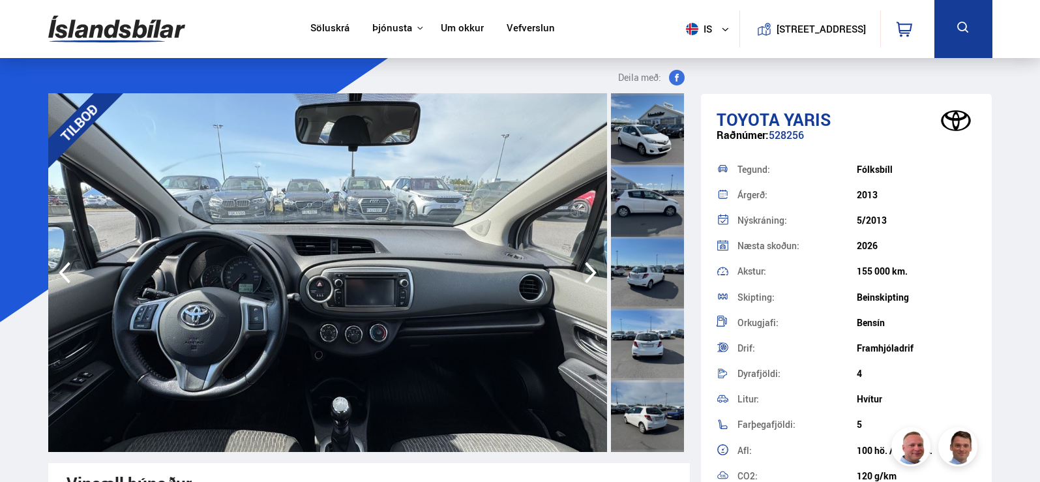
click at [586, 279] on icon "button" at bounding box center [591, 272] width 26 height 31
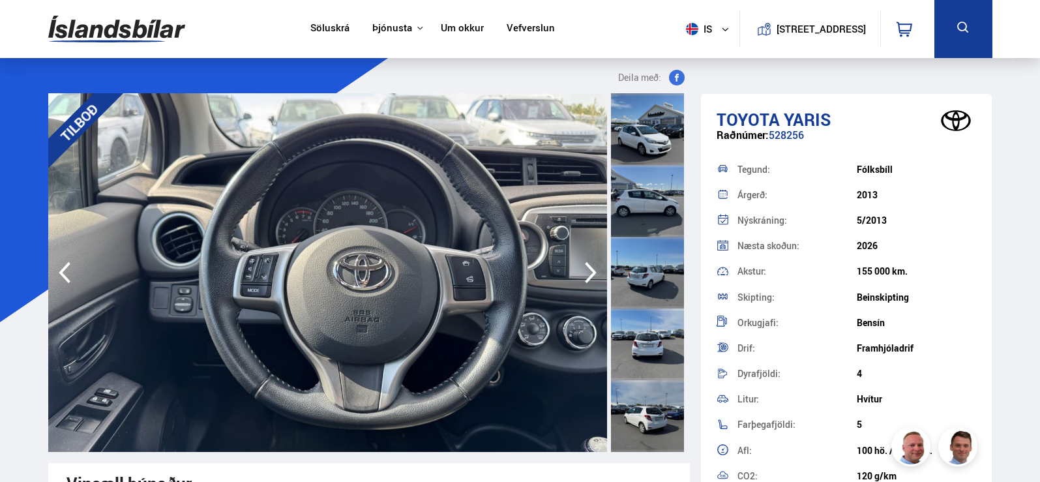
click at [590, 267] on icon "button" at bounding box center [591, 273] width 12 height 22
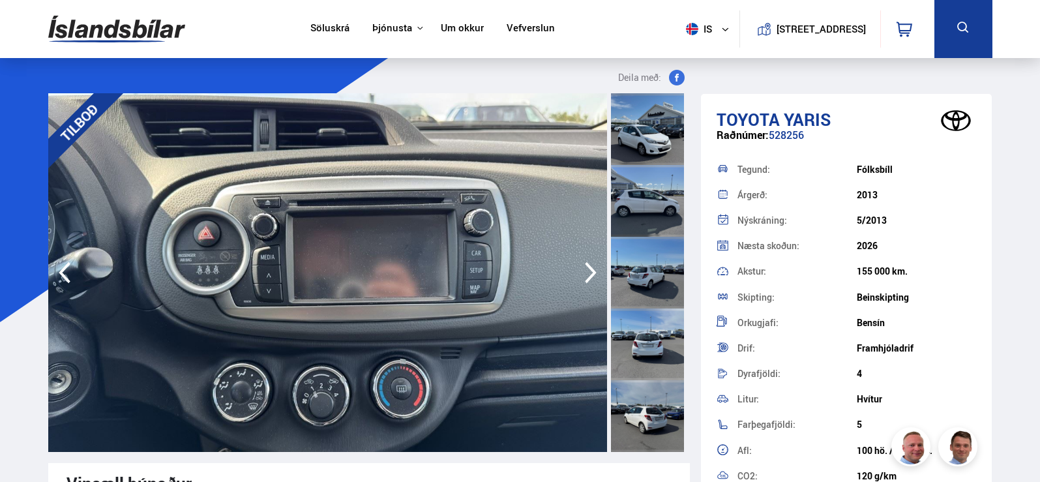
click at [590, 267] on icon "button" at bounding box center [591, 273] width 12 height 22
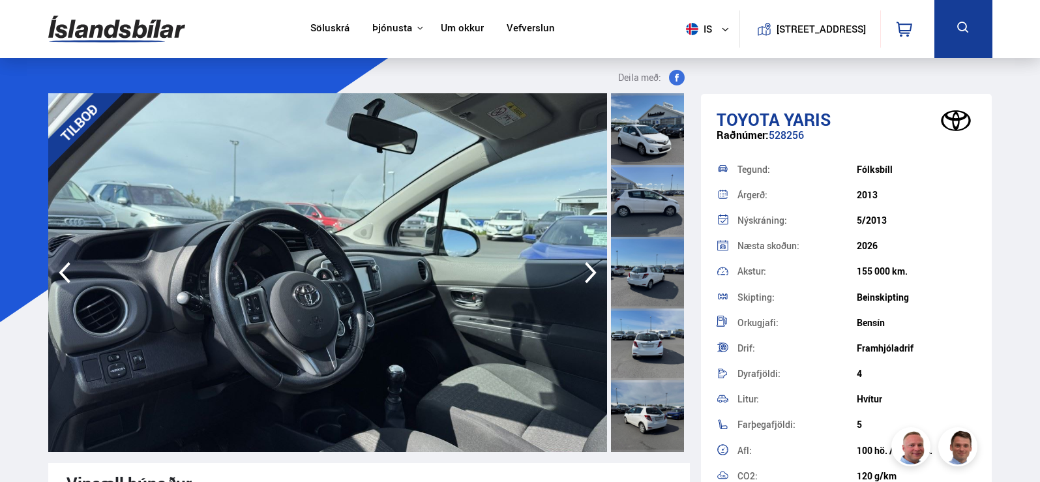
click at [590, 267] on icon "button" at bounding box center [591, 273] width 12 height 22
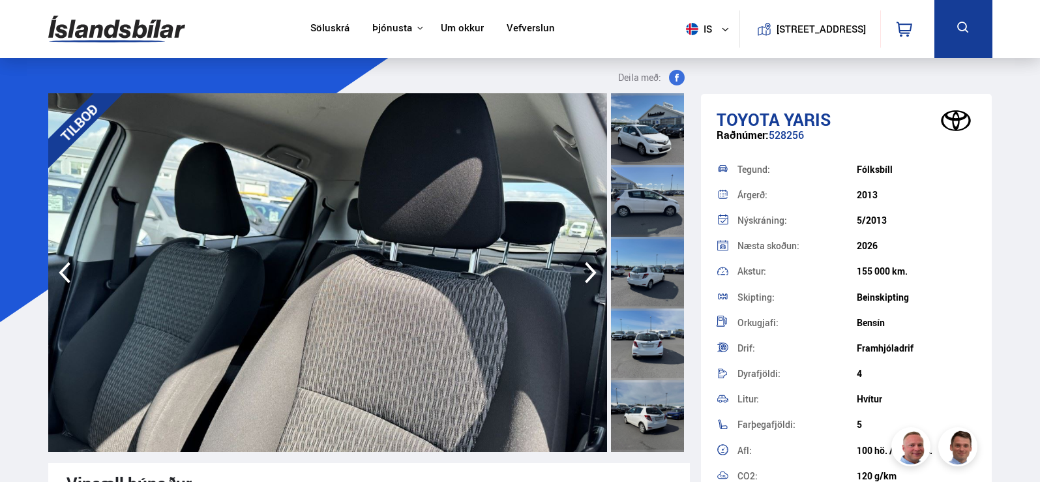
click at [590, 267] on icon "button" at bounding box center [591, 273] width 12 height 22
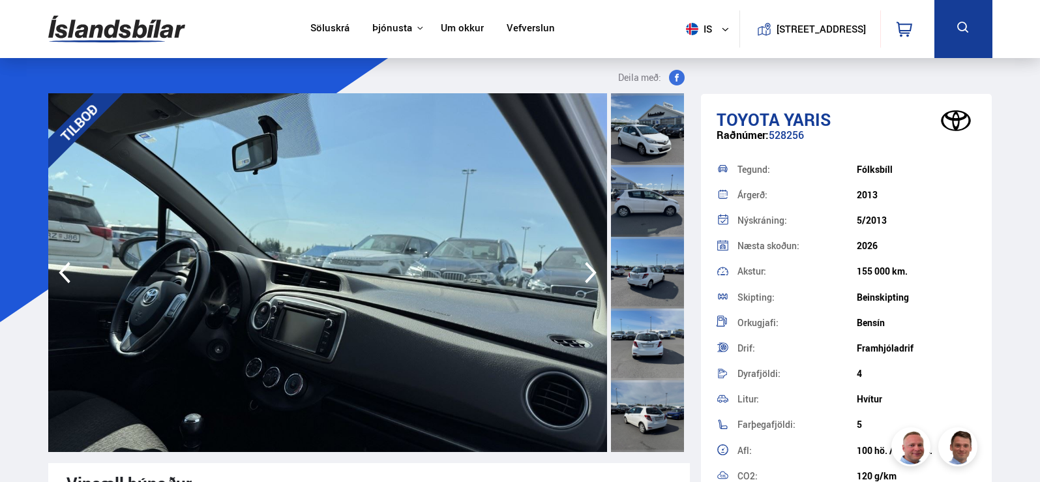
click at [590, 267] on icon "button" at bounding box center [591, 273] width 12 height 22
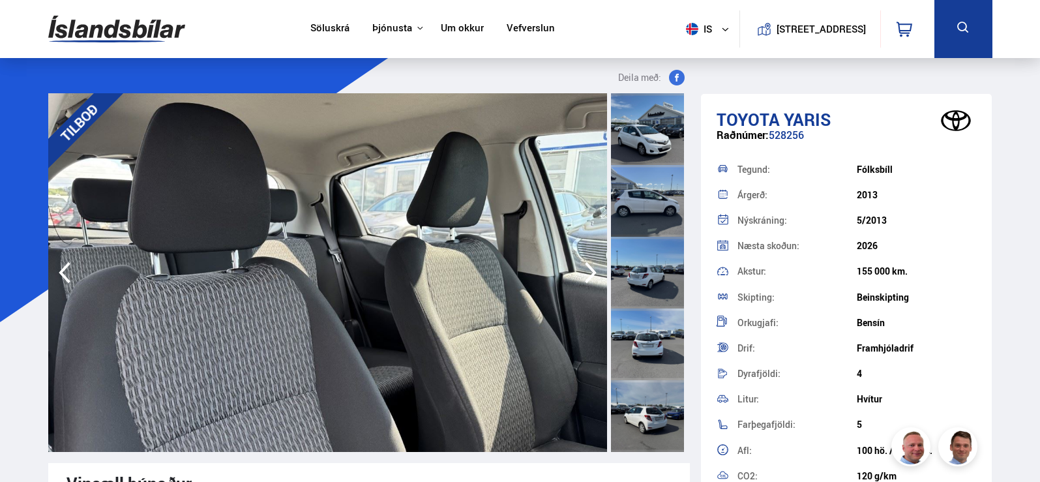
click at [590, 267] on icon "button" at bounding box center [591, 273] width 12 height 22
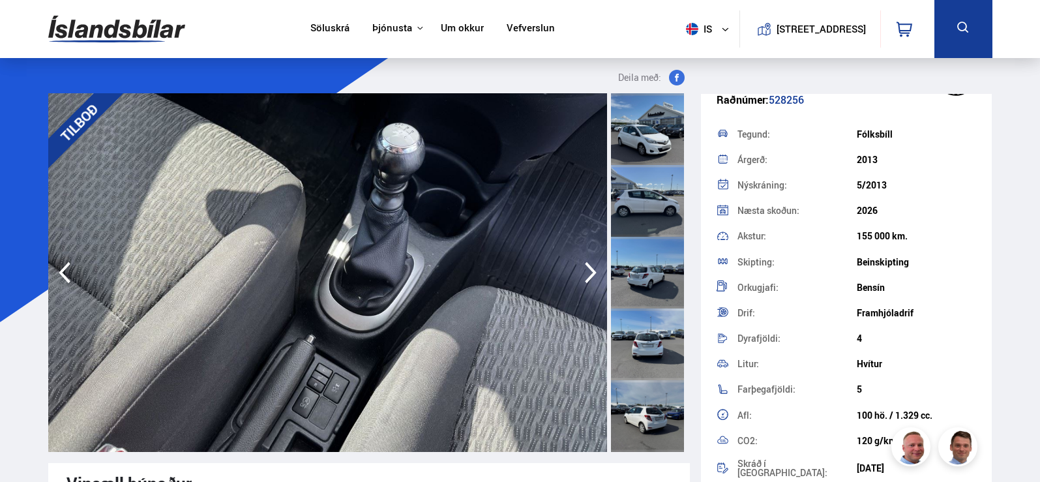
scroll to position [65, 0]
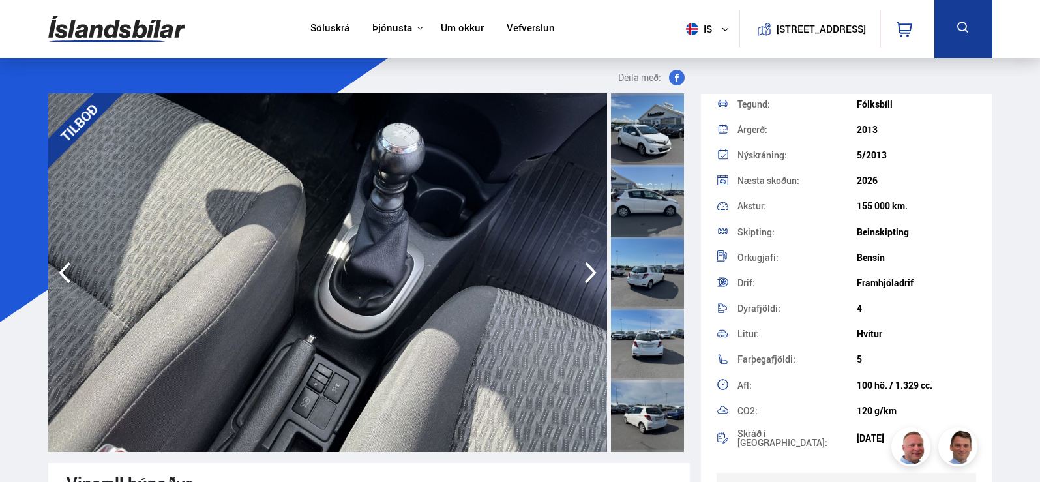
click at [641, 207] on div at bounding box center [647, 201] width 73 height 72
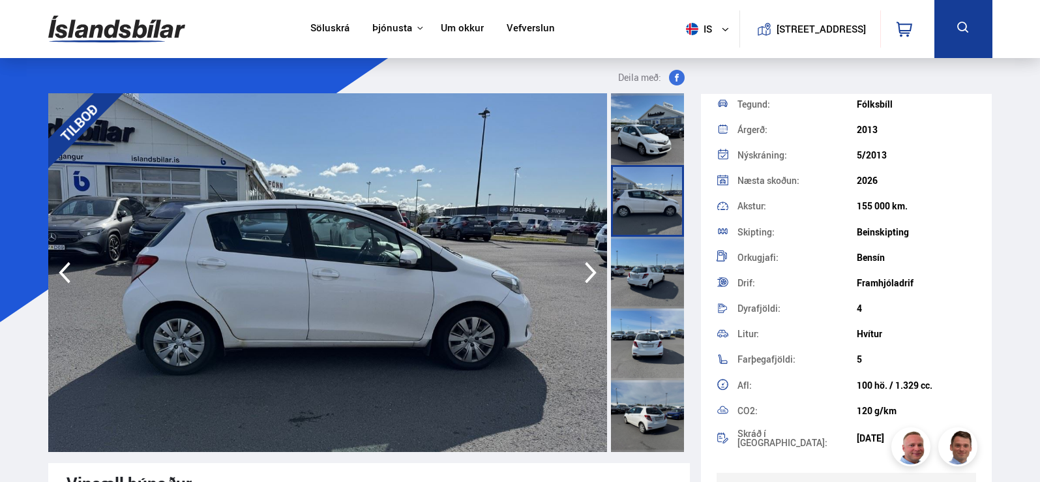
click at [664, 142] on div at bounding box center [647, 129] width 73 height 72
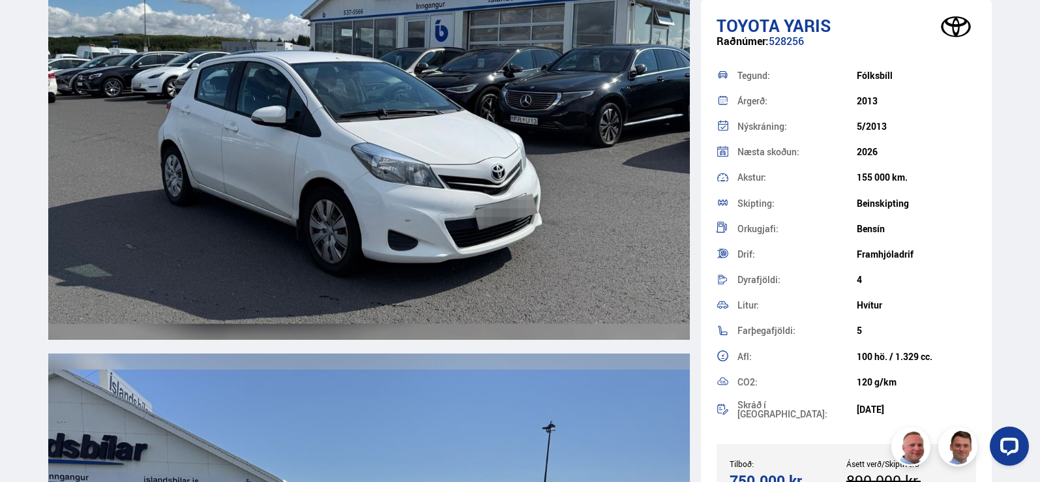
scroll to position [1304, 0]
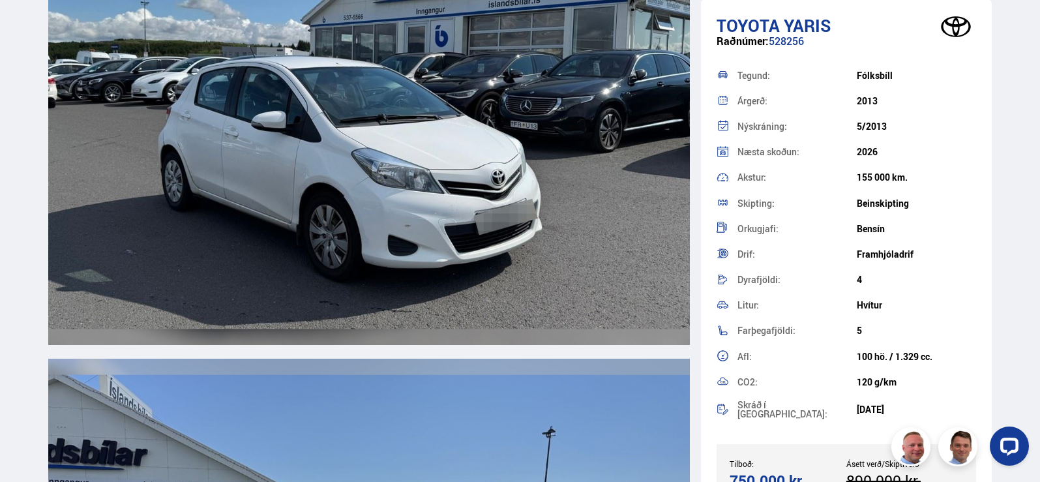
drag, startPoint x: 772, startPoint y: 42, endPoint x: 807, endPoint y: 43, distance: 34.6
click at [807, 43] on div "Raðnúmer: 528256" at bounding box center [847, 47] width 260 height 25
click at [815, 42] on div "Raðnúmer: 528256" at bounding box center [847, 47] width 260 height 25
drag, startPoint x: 770, startPoint y: 40, endPoint x: 806, endPoint y: 44, distance: 36.7
click at [806, 44] on div "Raðnúmer: 528256" at bounding box center [847, 47] width 260 height 25
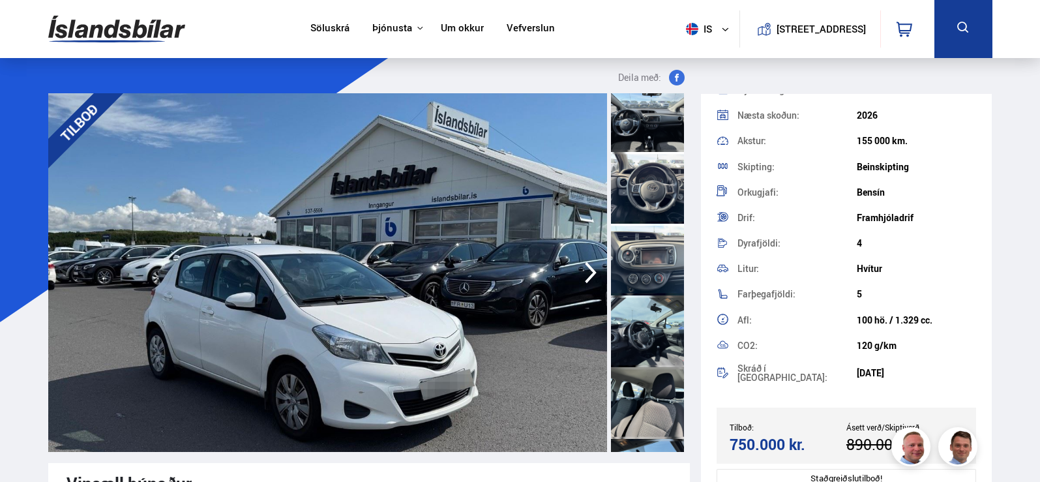
scroll to position [0, 0]
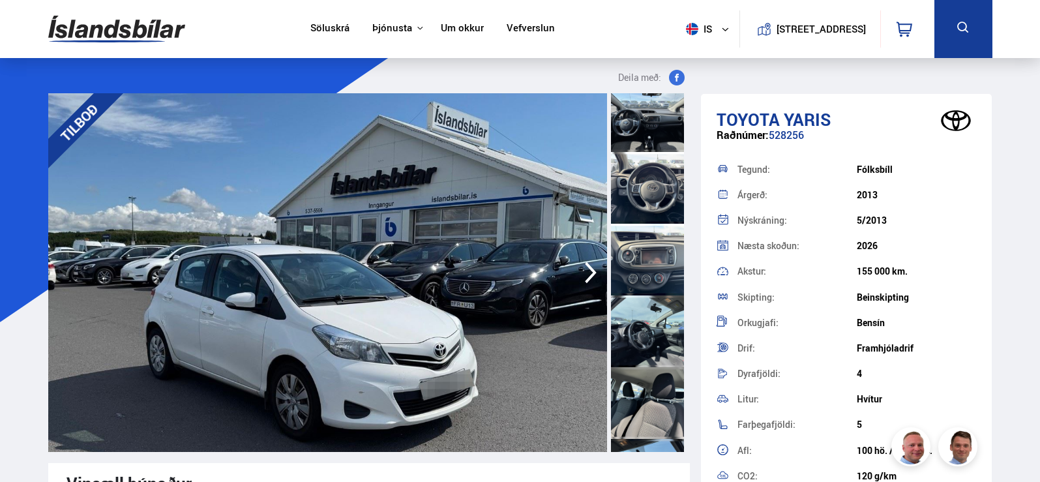
scroll to position [401, 0]
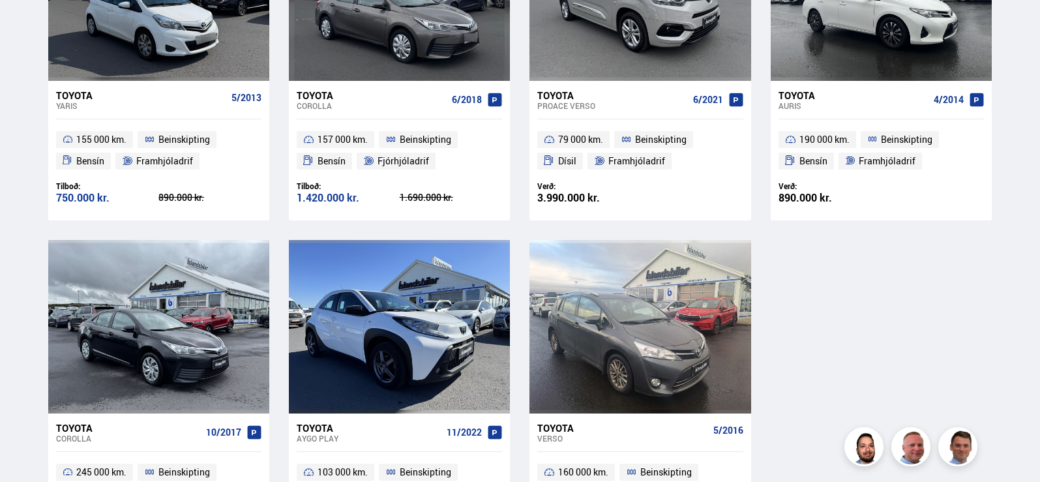
click at [93, 162] on span "Bensín" at bounding box center [90, 161] width 28 height 16
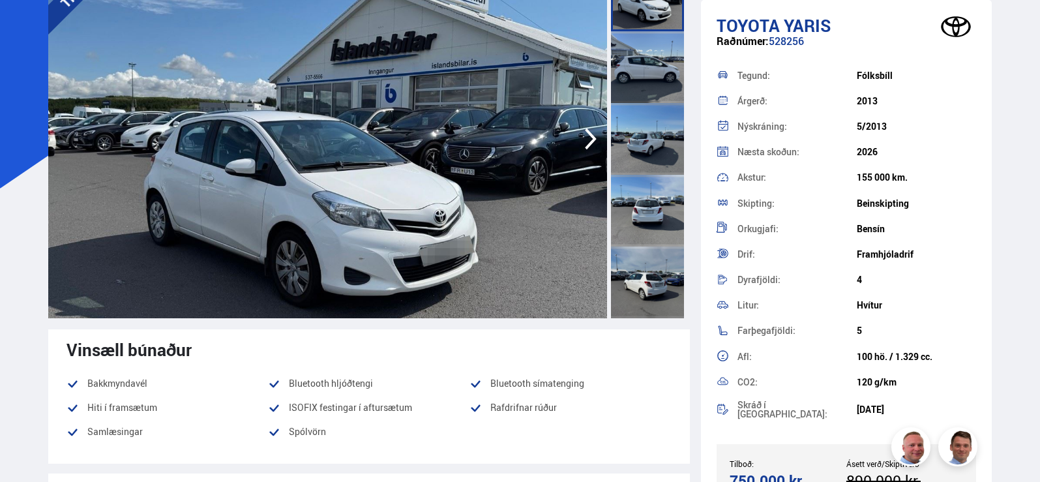
scroll to position [65, 0]
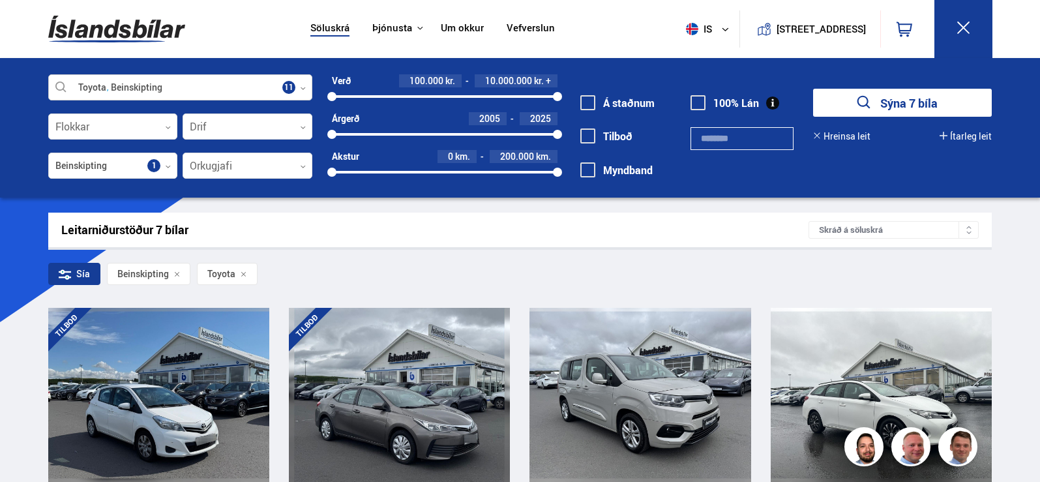
click at [155, 89] on div at bounding box center [180, 88] width 264 height 26
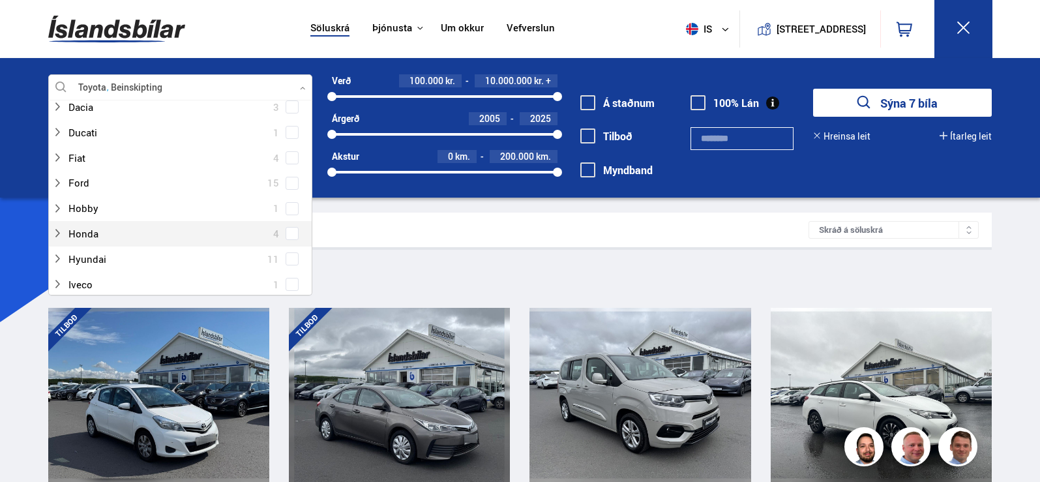
scroll to position [196, 0]
click at [281, 243] on label "Hyundai 11" at bounding box center [175, 243] width 220 height 19
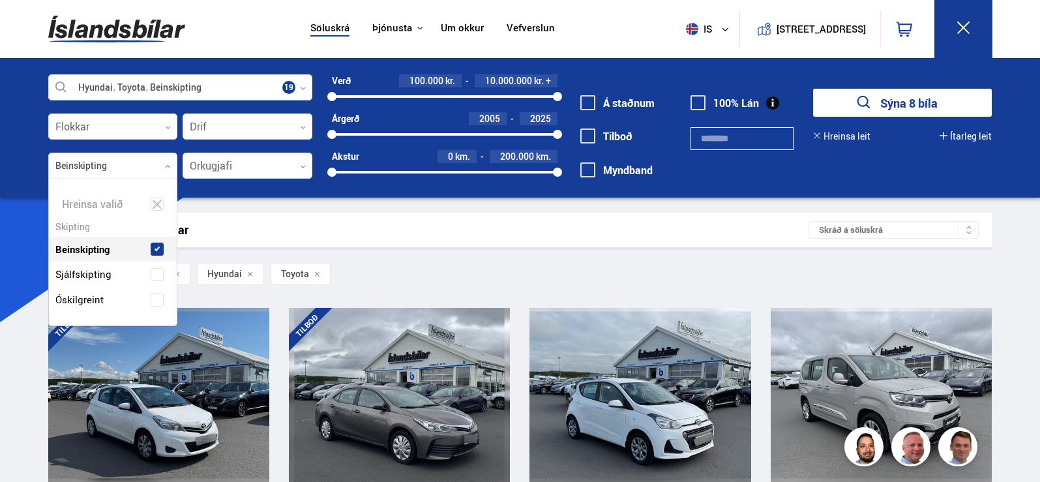
click at [160, 165] on div at bounding box center [113, 166] width 130 height 26
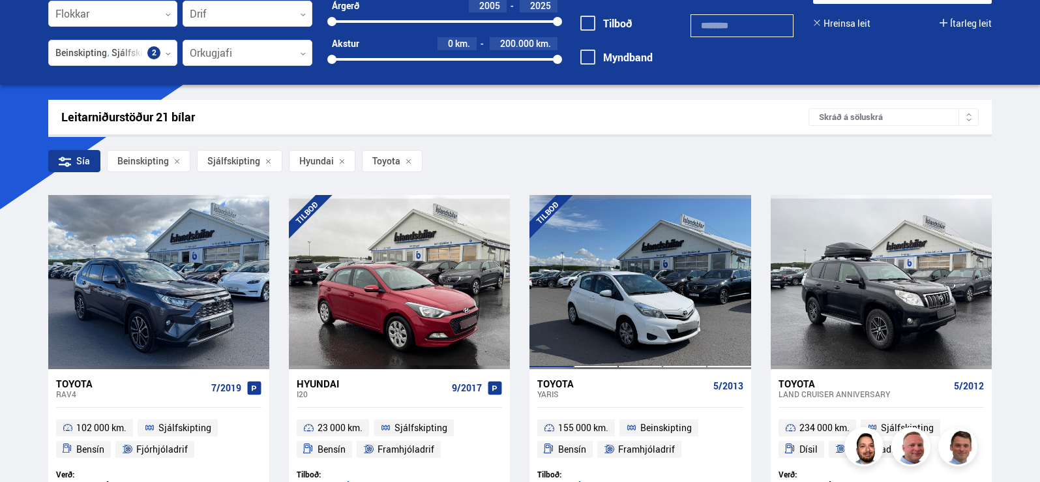
scroll to position [261, 0]
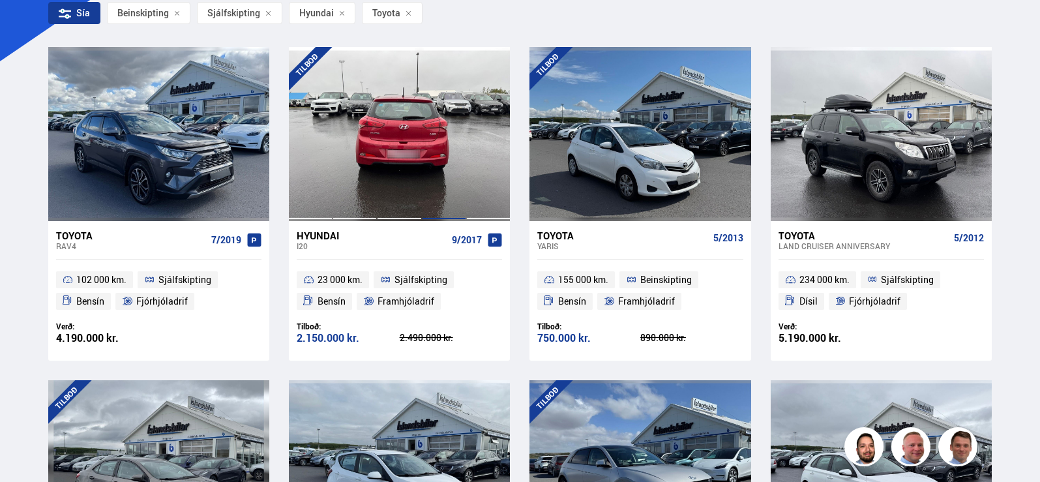
click at [422, 153] on div at bounding box center [444, 133] width 44 height 173
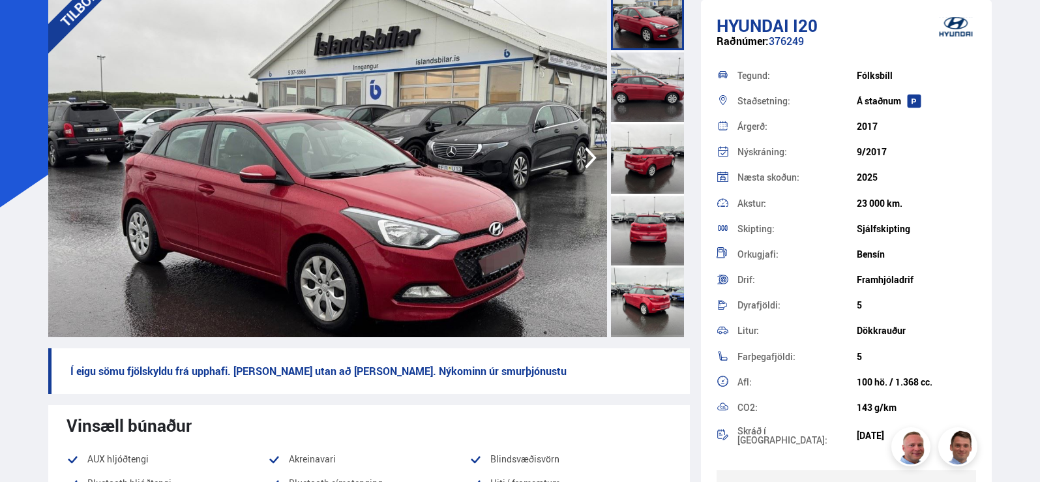
scroll to position [65, 0]
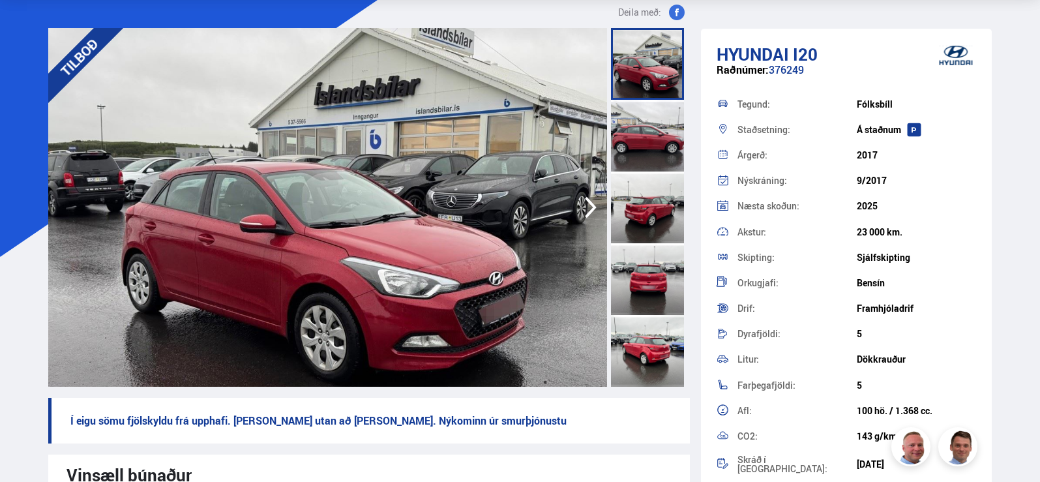
click at [663, 98] on div at bounding box center [647, 64] width 73 height 72
click at [669, 142] on div at bounding box center [647, 136] width 73 height 72
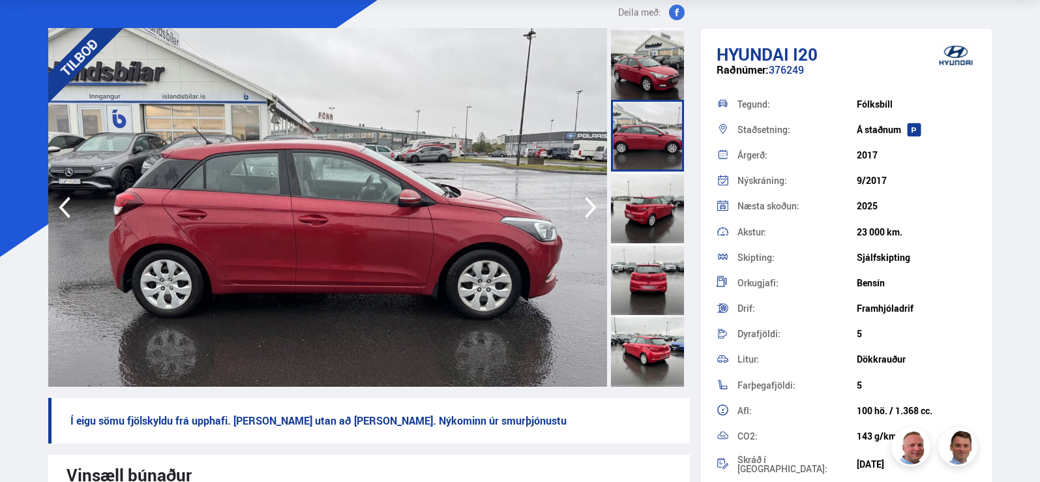
click at [654, 186] on div at bounding box center [647, 208] width 73 height 72
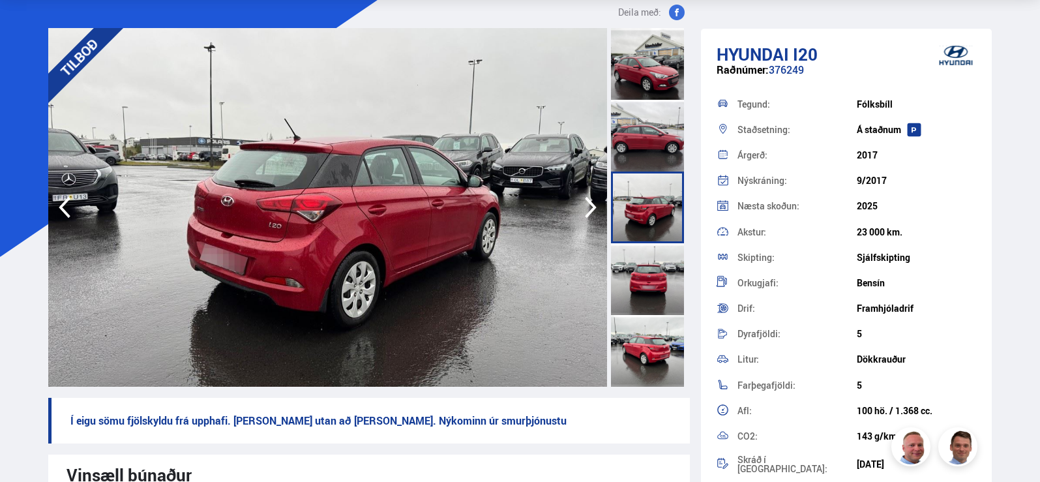
click at [632, 276] on div at bounding box center [647, 279] width 73 height 72
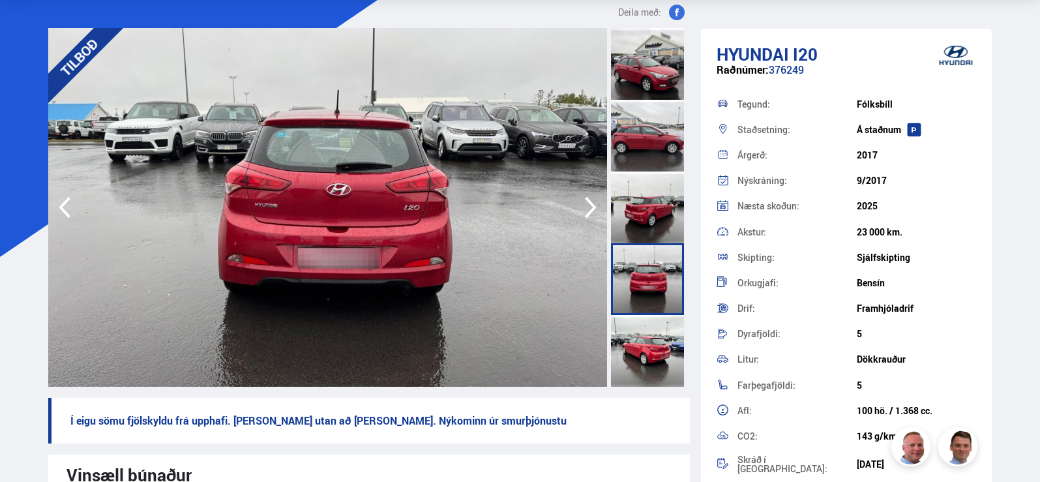
click at [649, 335] on div at bounding box center [647, 351] width 73 height 72
